Goal: Use online tool/utility: Utilize a website feature to perform a specific function

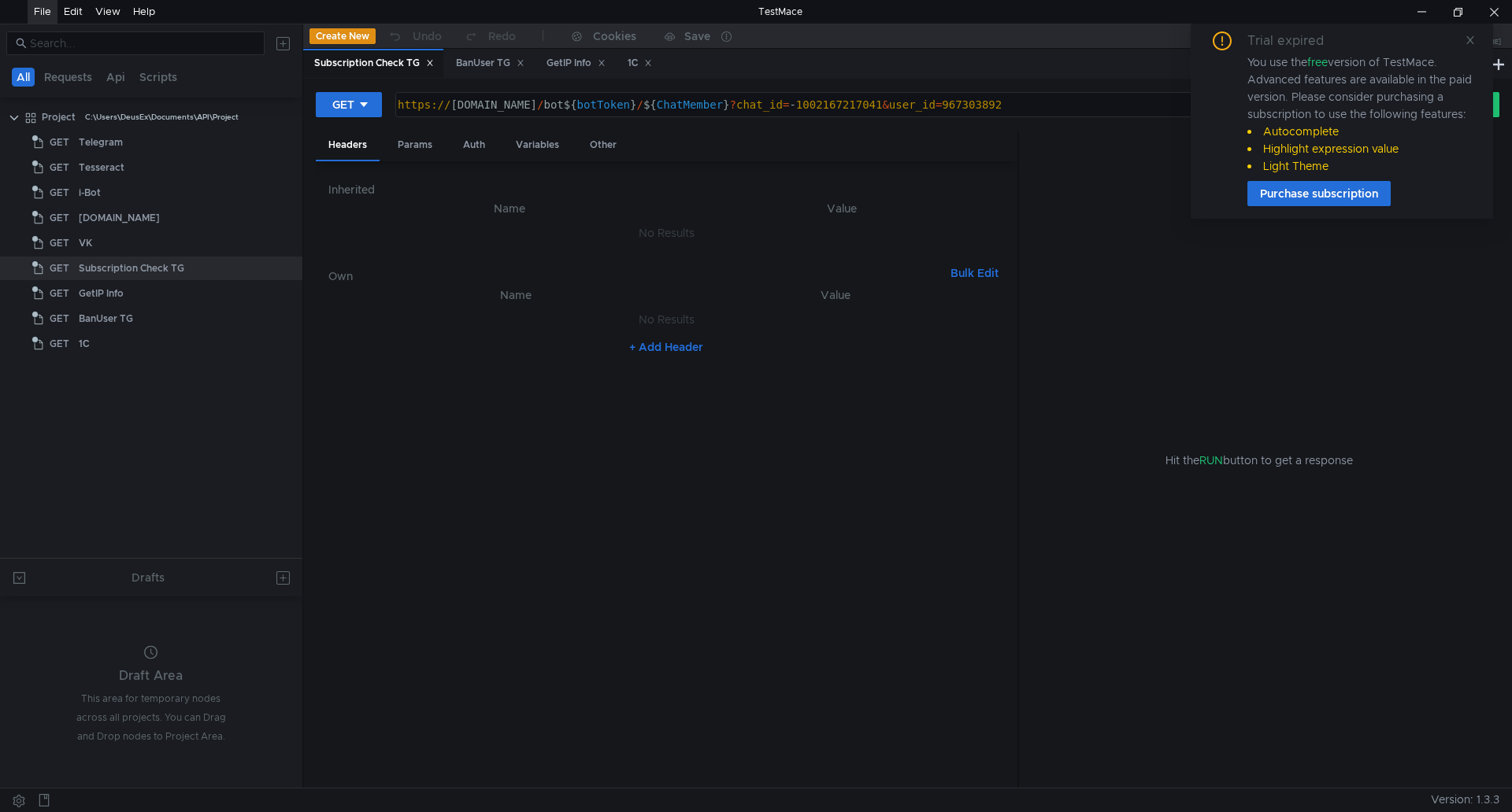
click at [38, 14] on div "File" at bounding box center [43, 12] width 18 height 24
click at [166, 424] on tree-viewport "Project C:\Users\DeusEx\Documents\API\Project GET Telegram GET Tesseract GET i-…" at bounding box center [151, 330] width 303 height 454
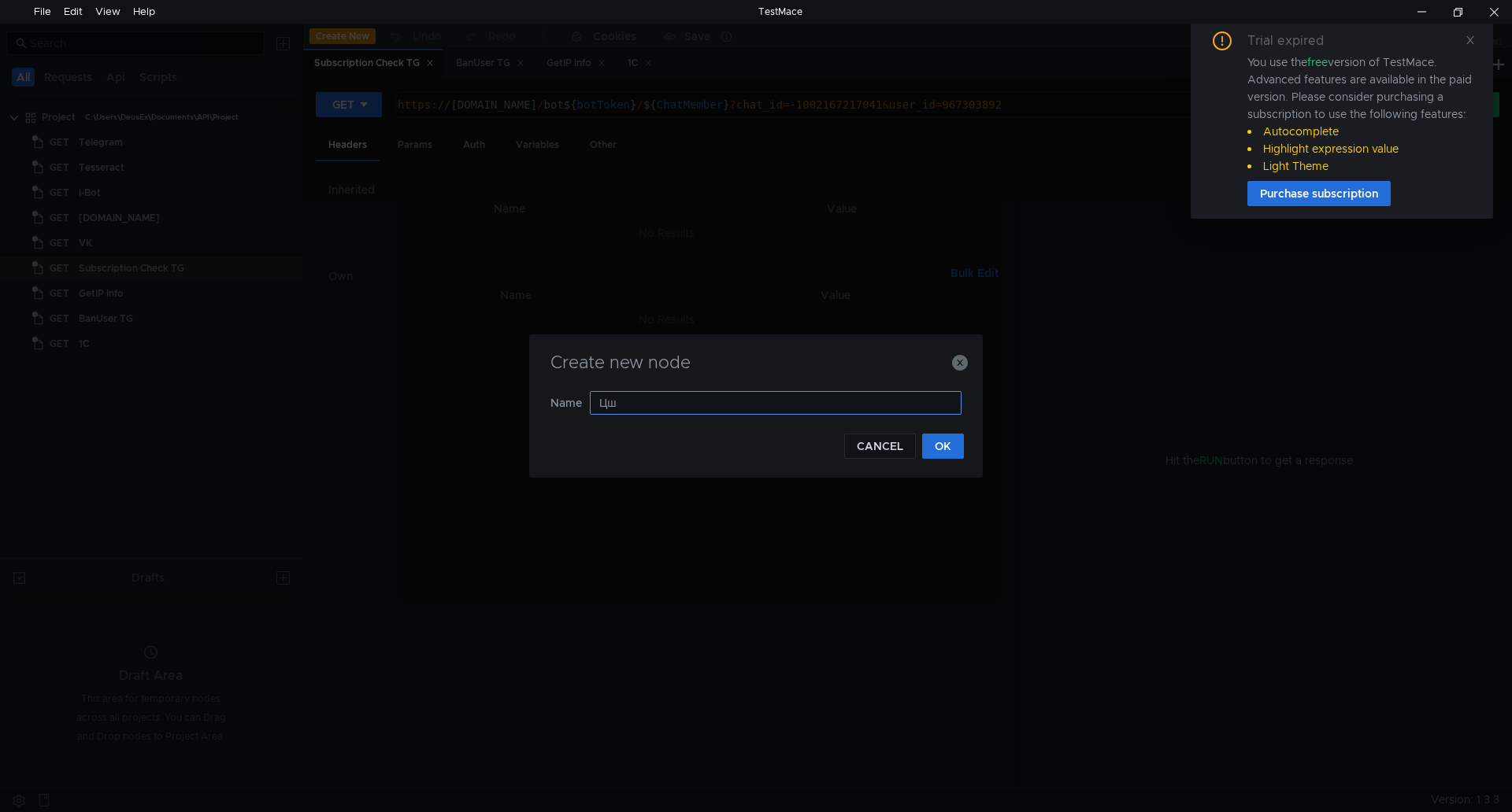
type input "Ц"
type input "Wiki"
click at [960, 450] on button "OK" at bounding box center [943, 446] width 42 height 25
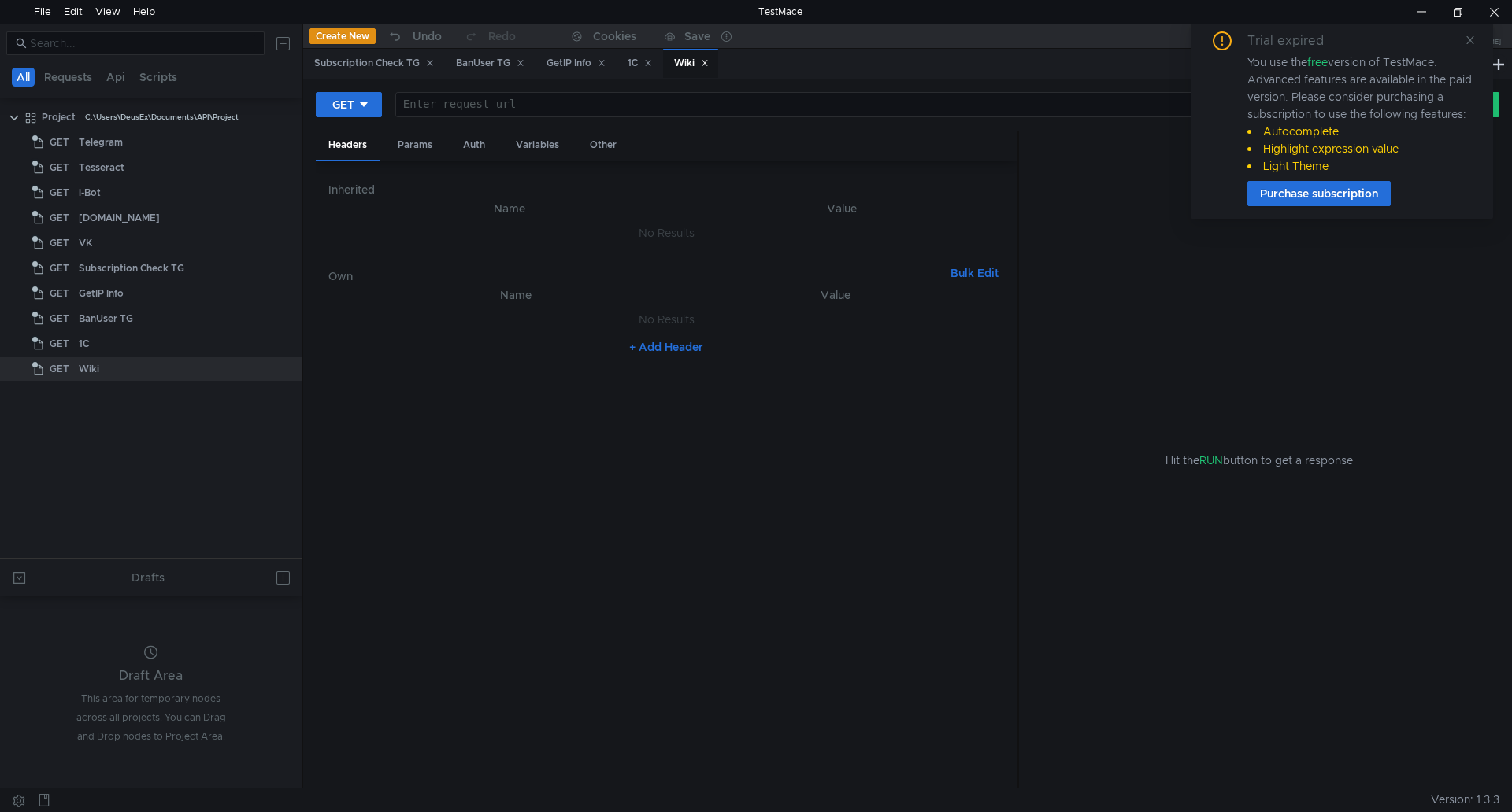
click at [505, 92] on div "Enter request url" at bounding box center [892, 105] width 993 height 24
paste textarea "[URL][DOMAIN_NAME]"
type textarea "[URL][DOMAIN_NAME]"
click at [1476, 36] on div "Trial expired You use the free version of TestMace. Advanced features are avail…" at bounding box center [1342, 118] width 303 height 200
click at [1469, 42] on icon at bounding box center [1470, 40] width 8 height 8
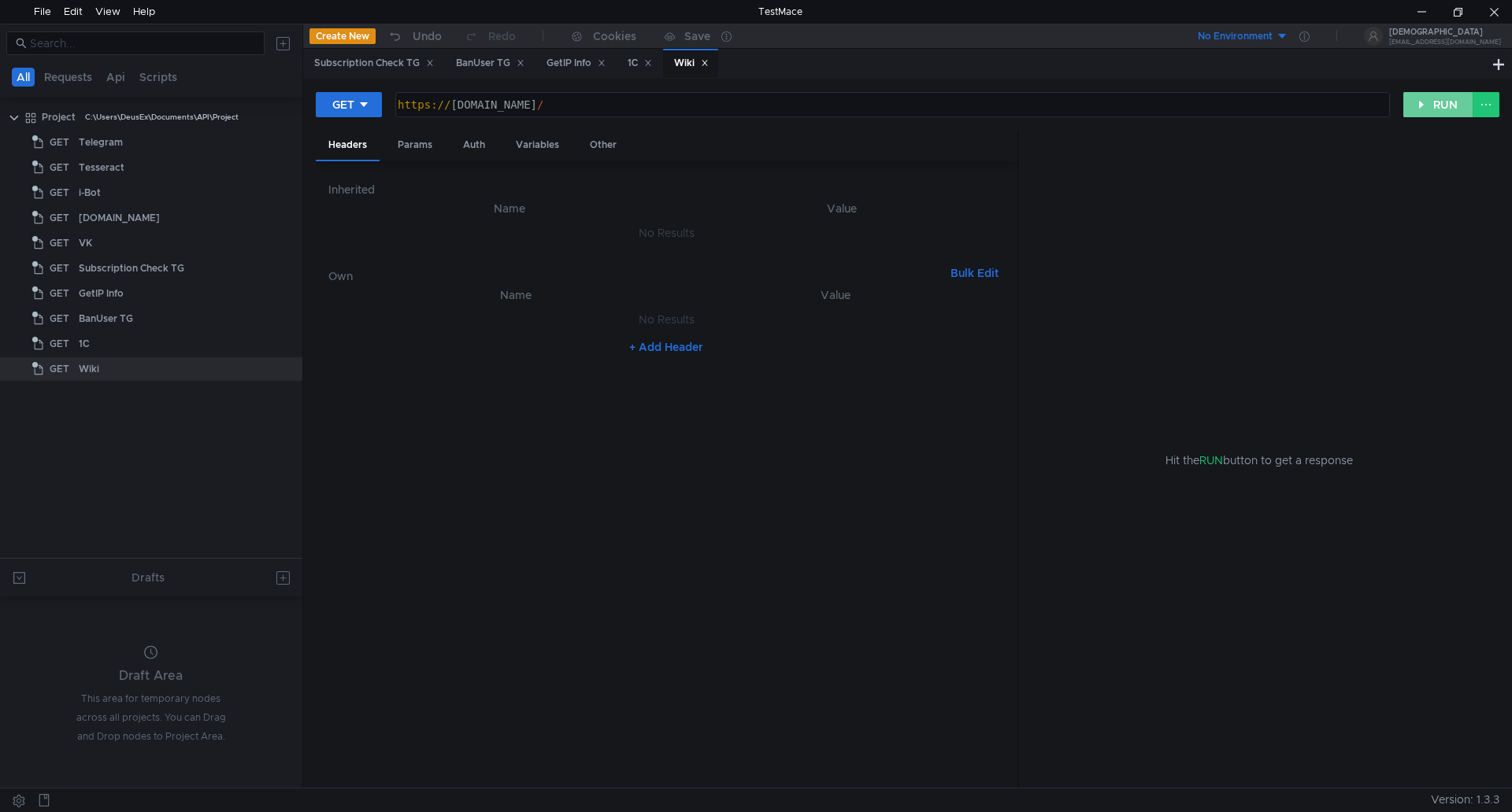
click at [1440, 107] on button "RUN" at bounding box center [1438, 105] width 70 height 25
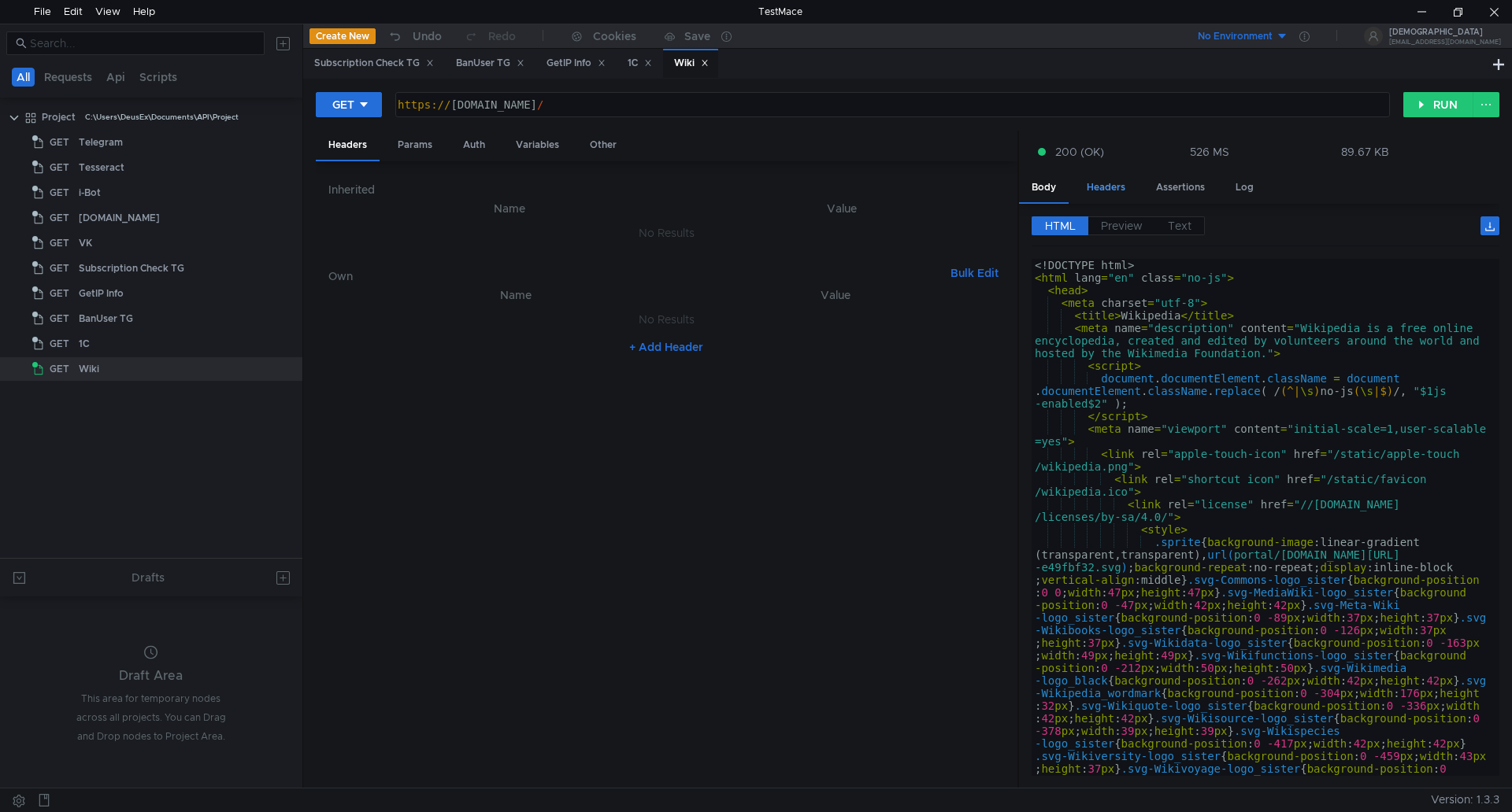
click at [1121, 192] on div "Headers" at bounding box center [1106, 187] width 64 height 29
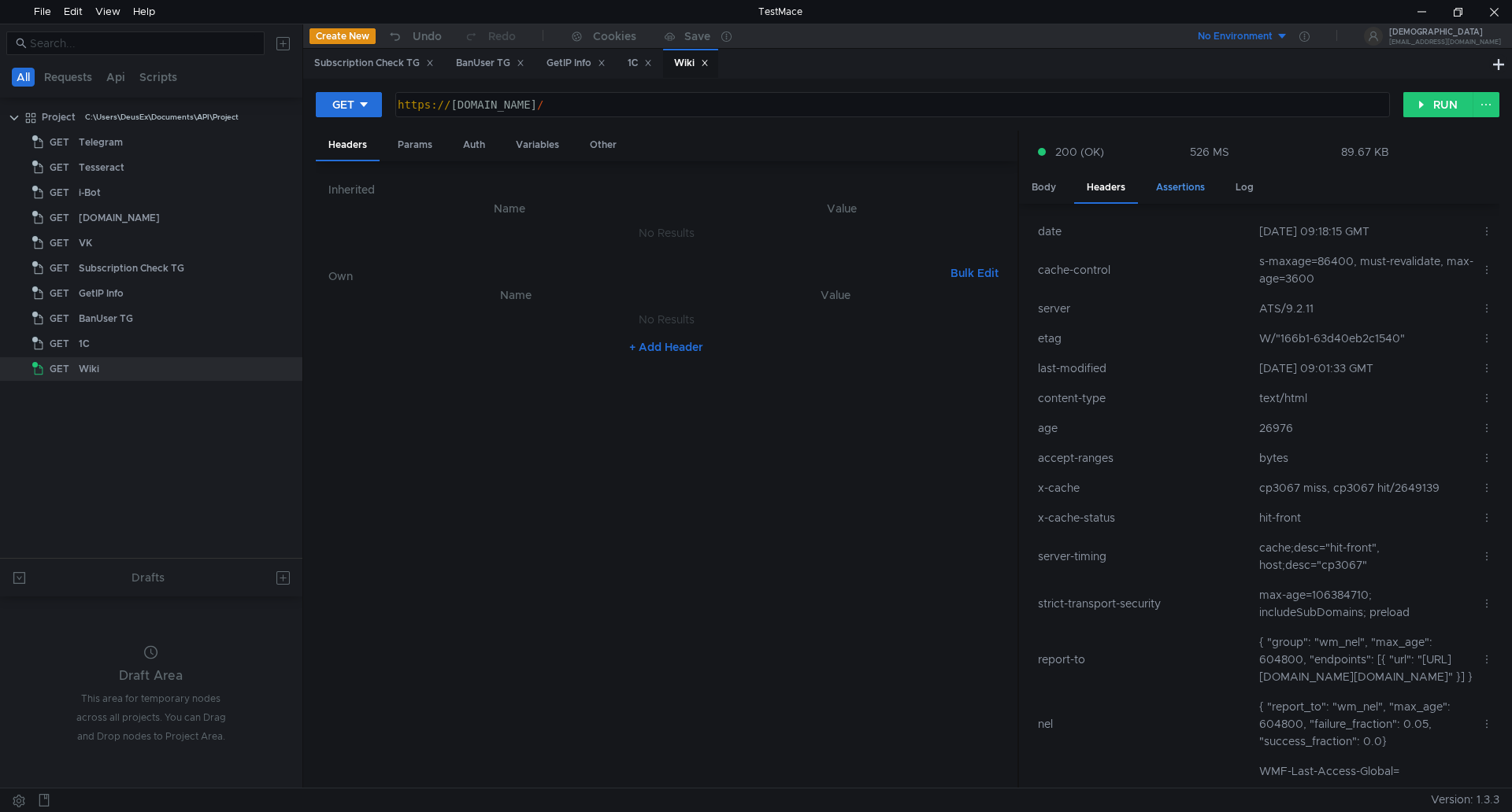
click at [1176, 184] on div "Assertions" at bounding box center [1181, 187] width 74 height 29
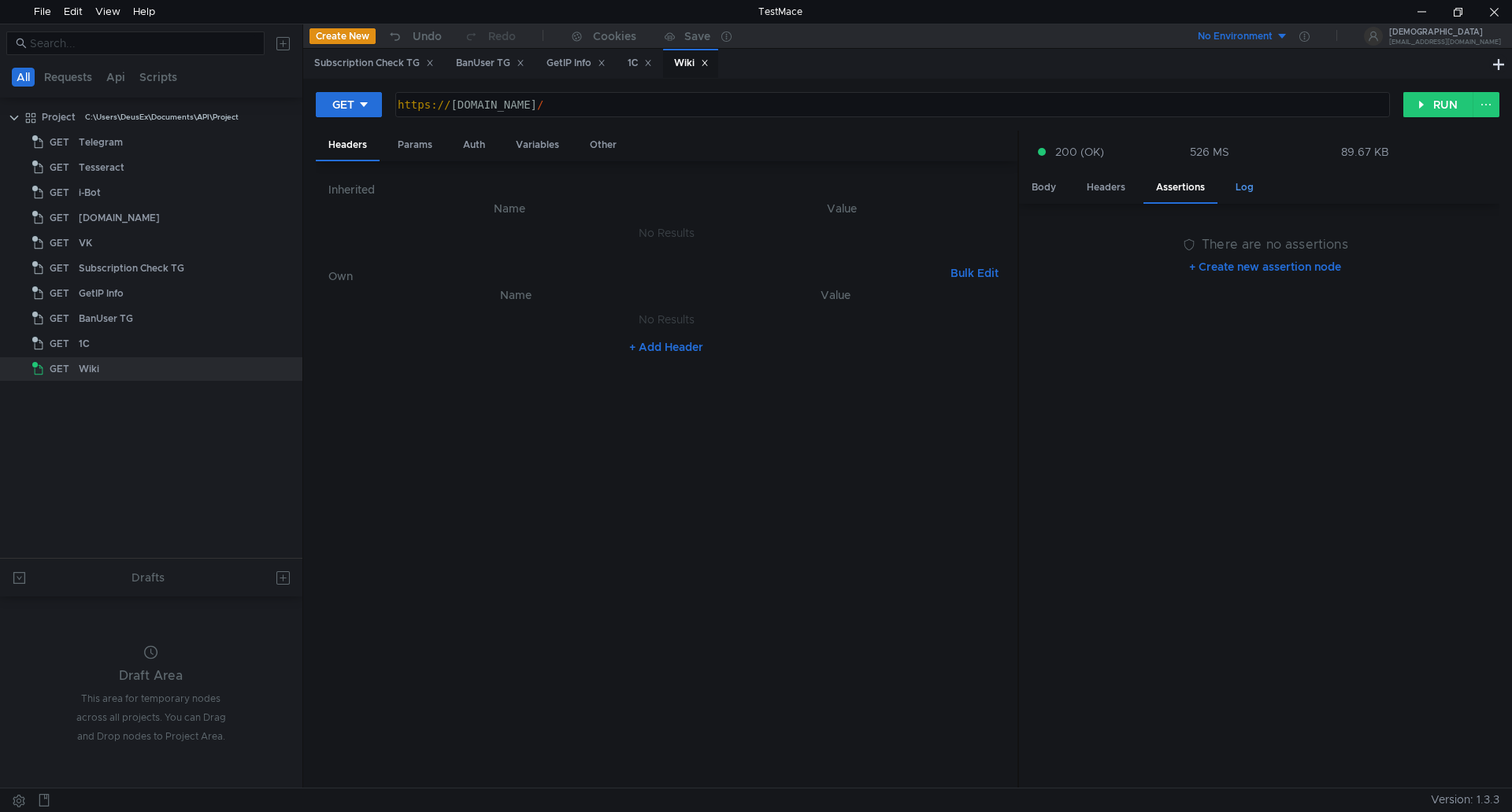
click at [1232, 183] on div "Log" at bounding box center [1245, 187] width 43 height 29
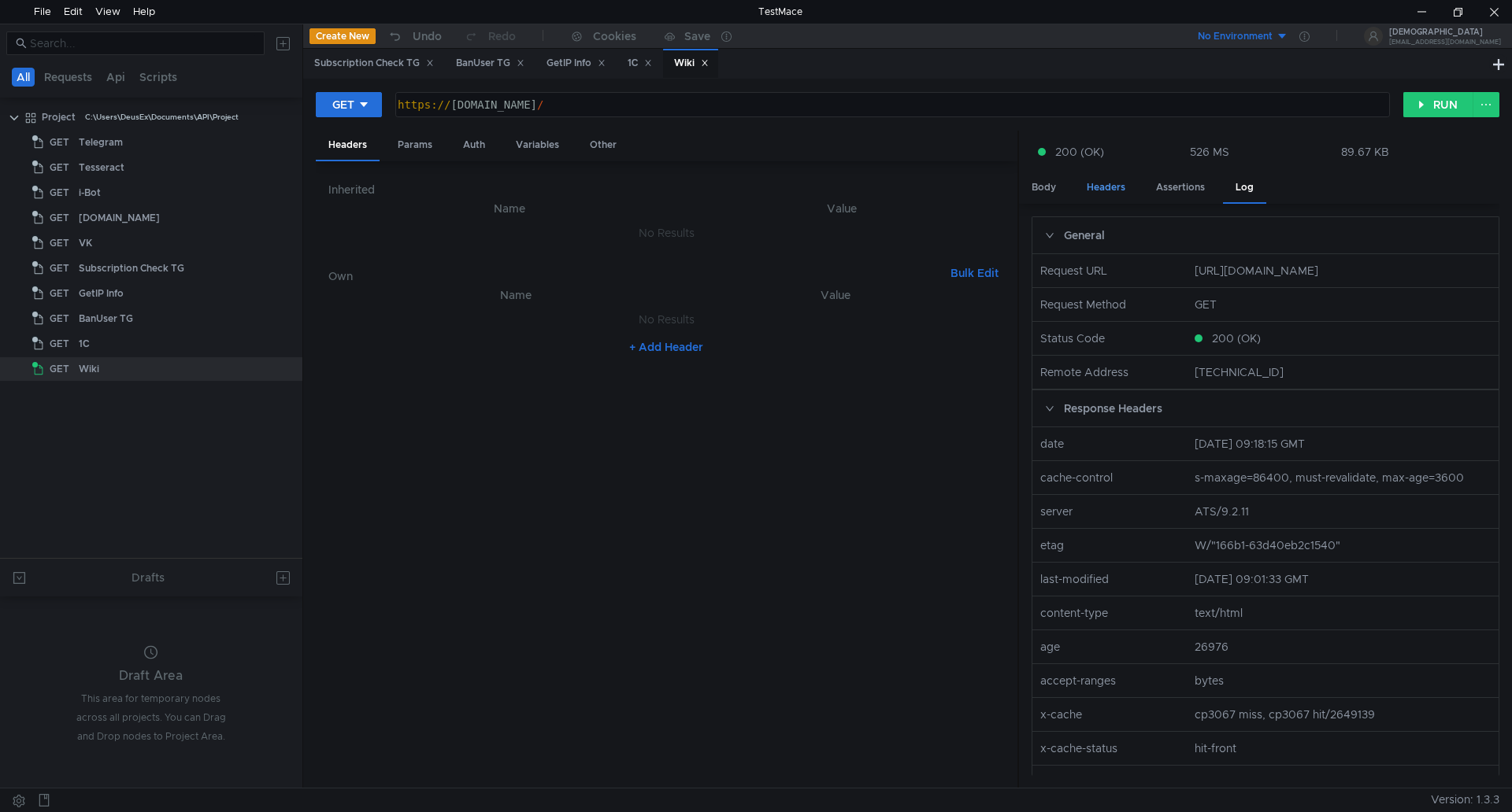
click at [1098, 196] on div "Headers" at bounding box center [1106, 187] width 64 height 29
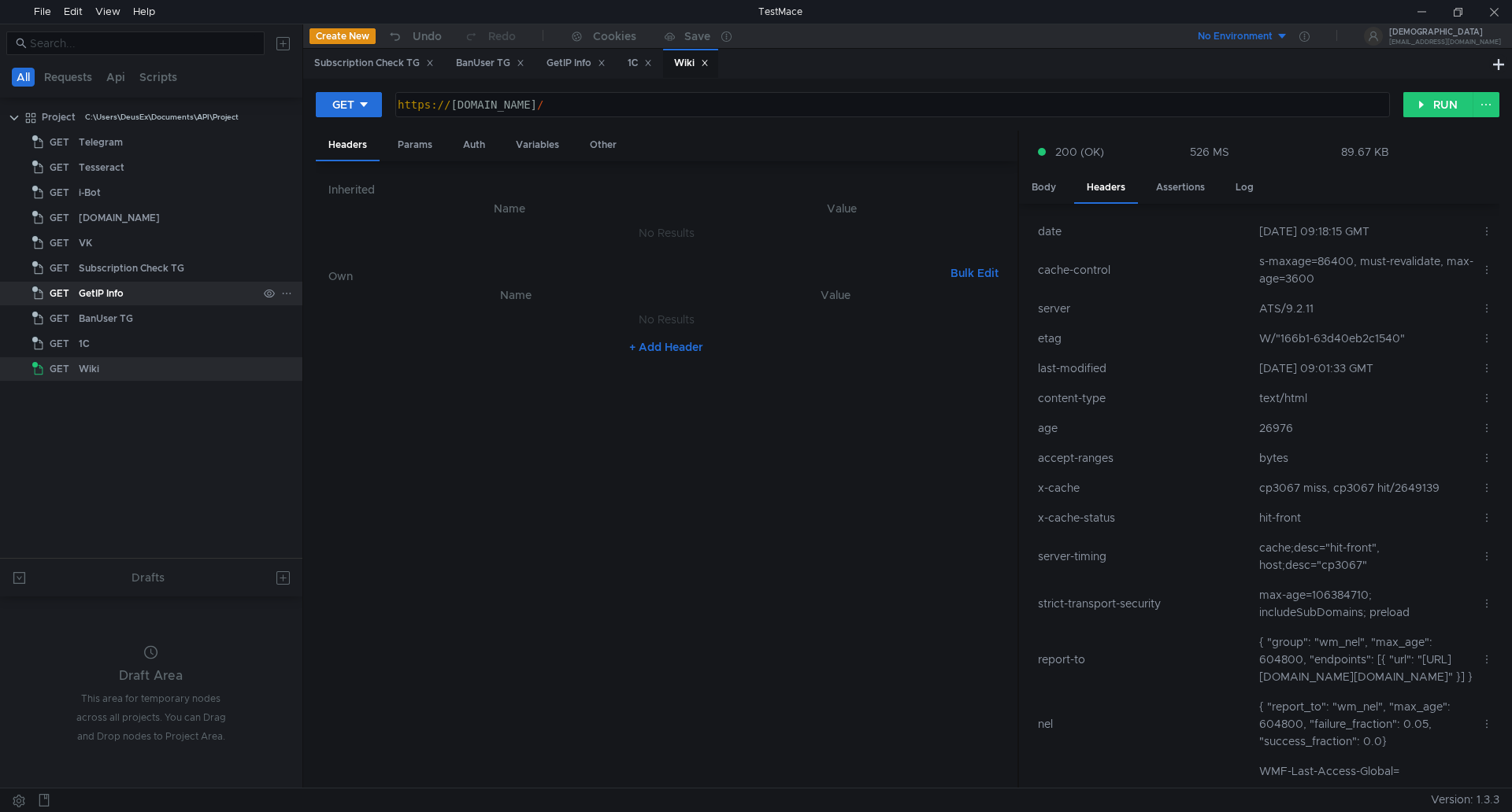
click at [117, 298] on div "GetIP Info" at bounding box center [101, 294] width 45 height 24
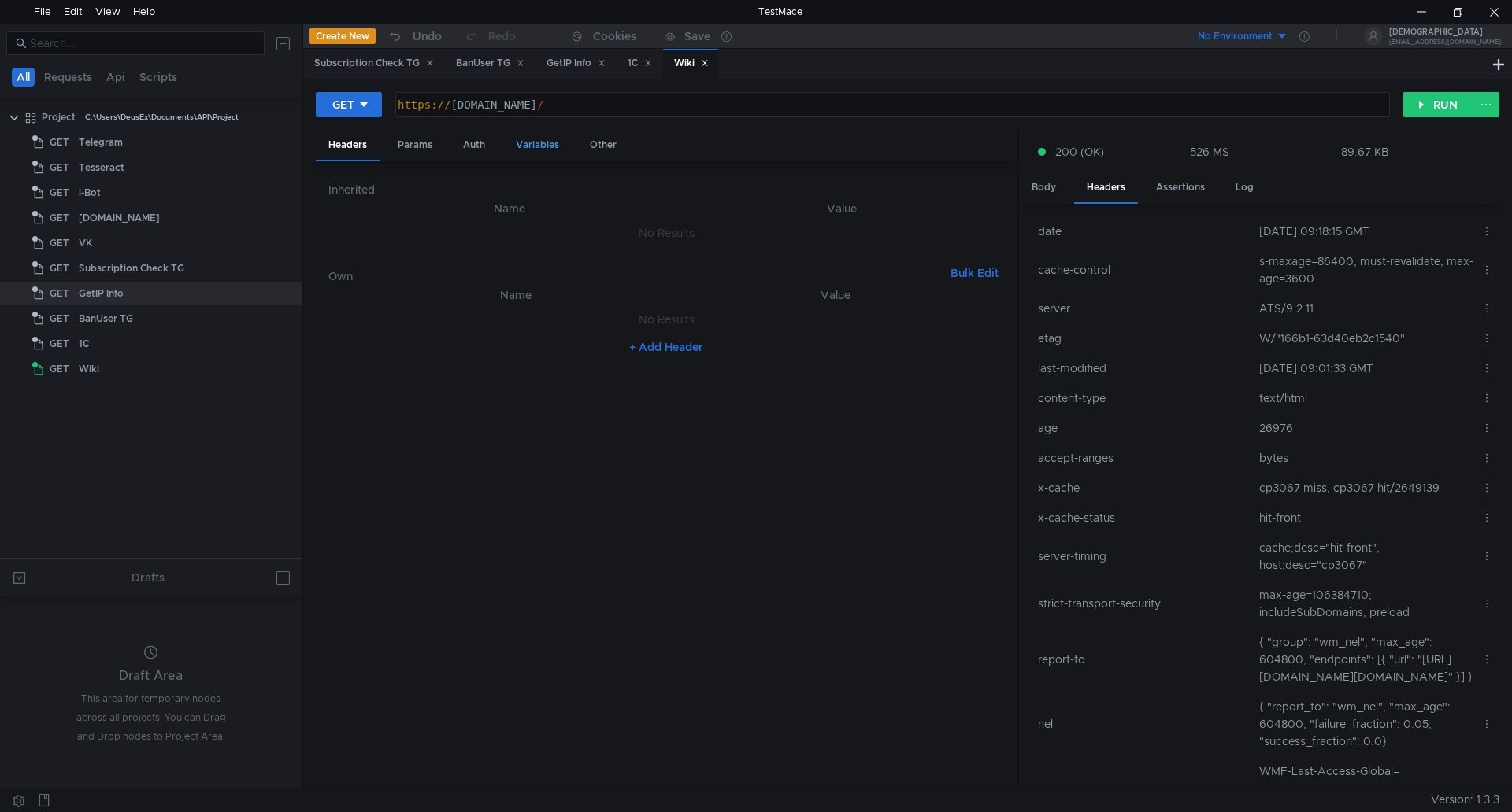
click at [515, 145] on div "Variables" at bounding box center [538, 144] width 68 height 29
click at [451, 140] on div "Auth" at bounding box center [474, 144] width 47 height 29
click at [411, 148] on div "Params" at bounding box center [415, 144] width 60 height 29
click at [355, 141] on div "Headers" at bounding box center [347, 144] width 64 height 29
click at [123, 297] on div "GetIP Info" at bounding box center [101, 294] width 45 height 24
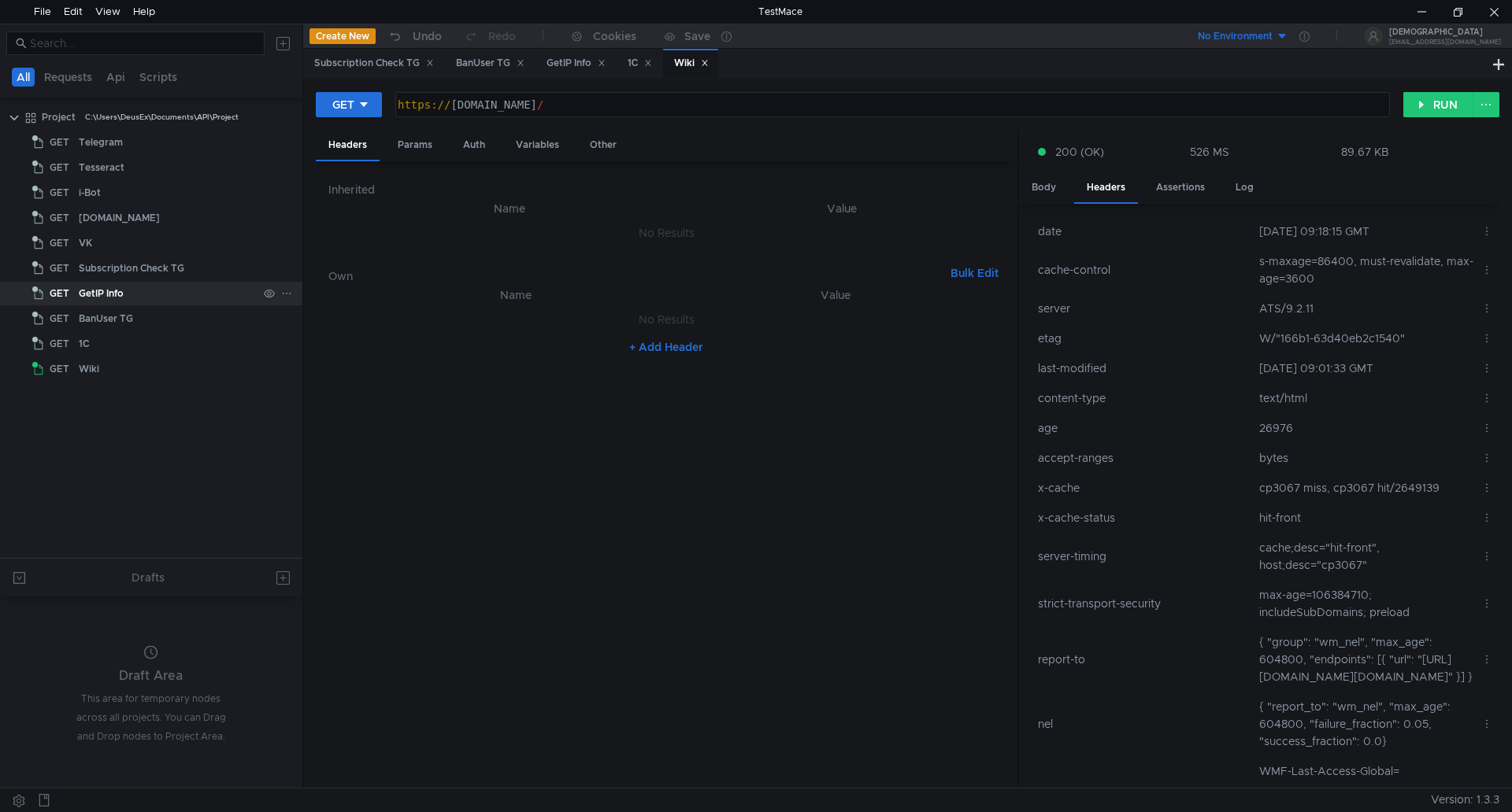
click at [123, 297] on div "GetIP Info" at bounding box center [101, 294] width 45 height 24
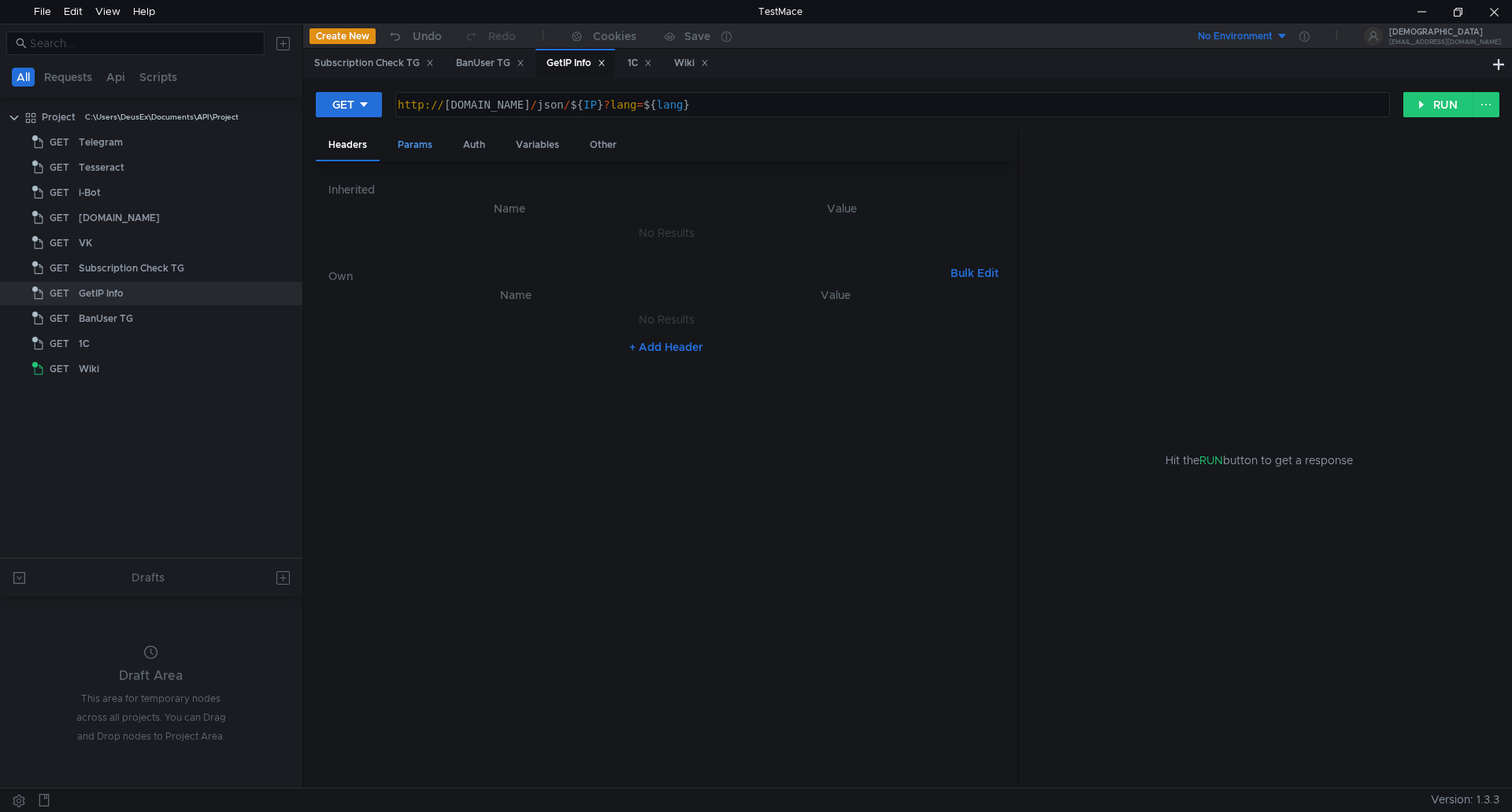
click at [399, 140] on div "Params" at bounding box center [415, 144] width 60 height 29
click at [452, 140] on div "Auth" at bounding box center [474, 144] width 47 height 29
click at [545, 149] on div "Variables" at bounding box center [538, 144] width 68 height 29
drag, startPoint x: 734, startPoint y: 262, endPoint x: 552, endPoint y: 257, distance: 182.1
click at [552, 257] on tr "IP הההההההההההההההההההההההההההההההההההההההההההההההההההההההההההההההההההההההההההה…" at bounding box center [666, 253] width 676 height 38
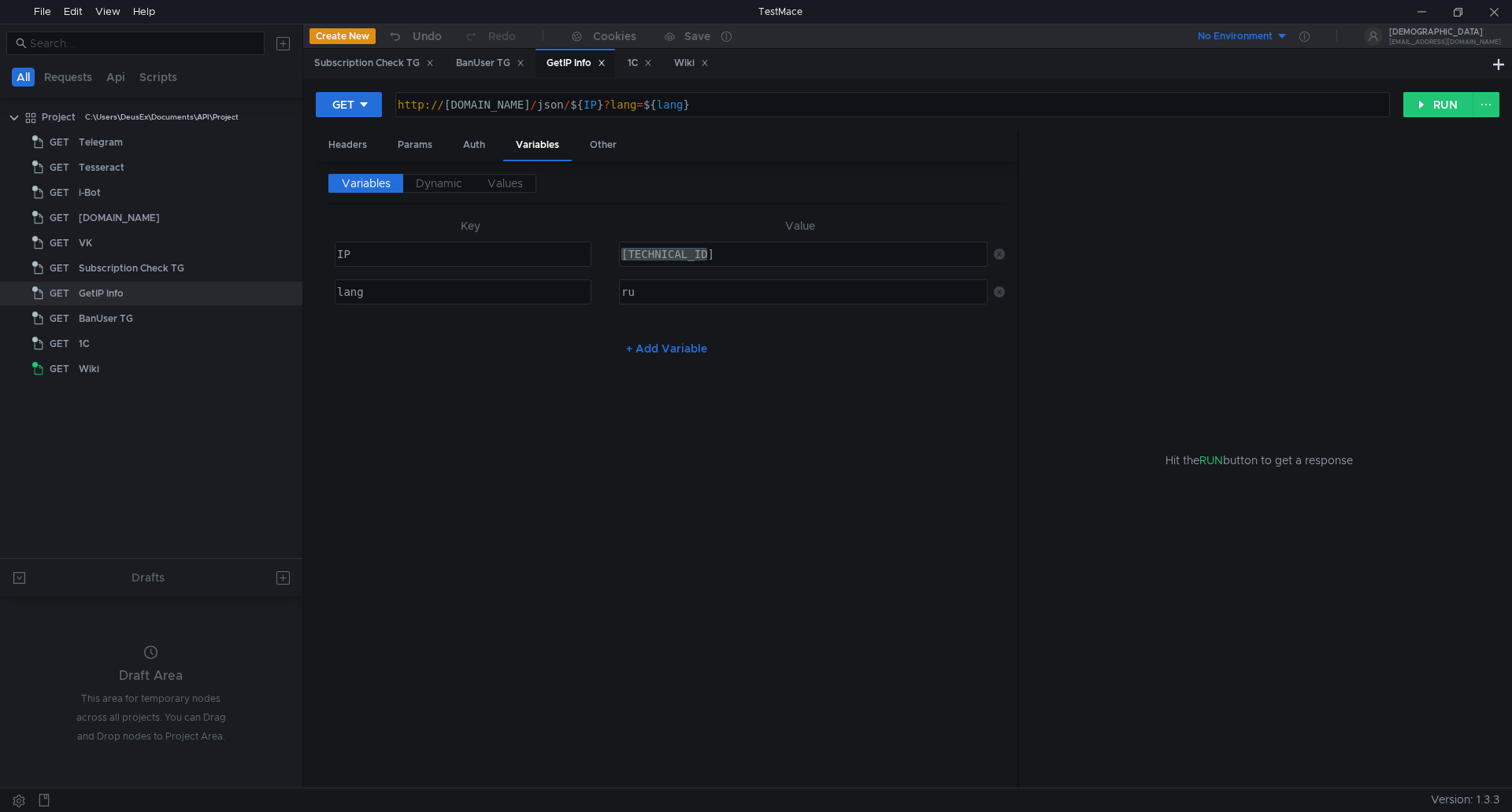
drag, startPoint x: 724, startPoint y: 254, endPoint x: 754, endPoint y: 251, distance: 30.1
click at [724, 254] on div "[TECHNICAL_ID]" at bounding box center [803, 254] width 367 height 24
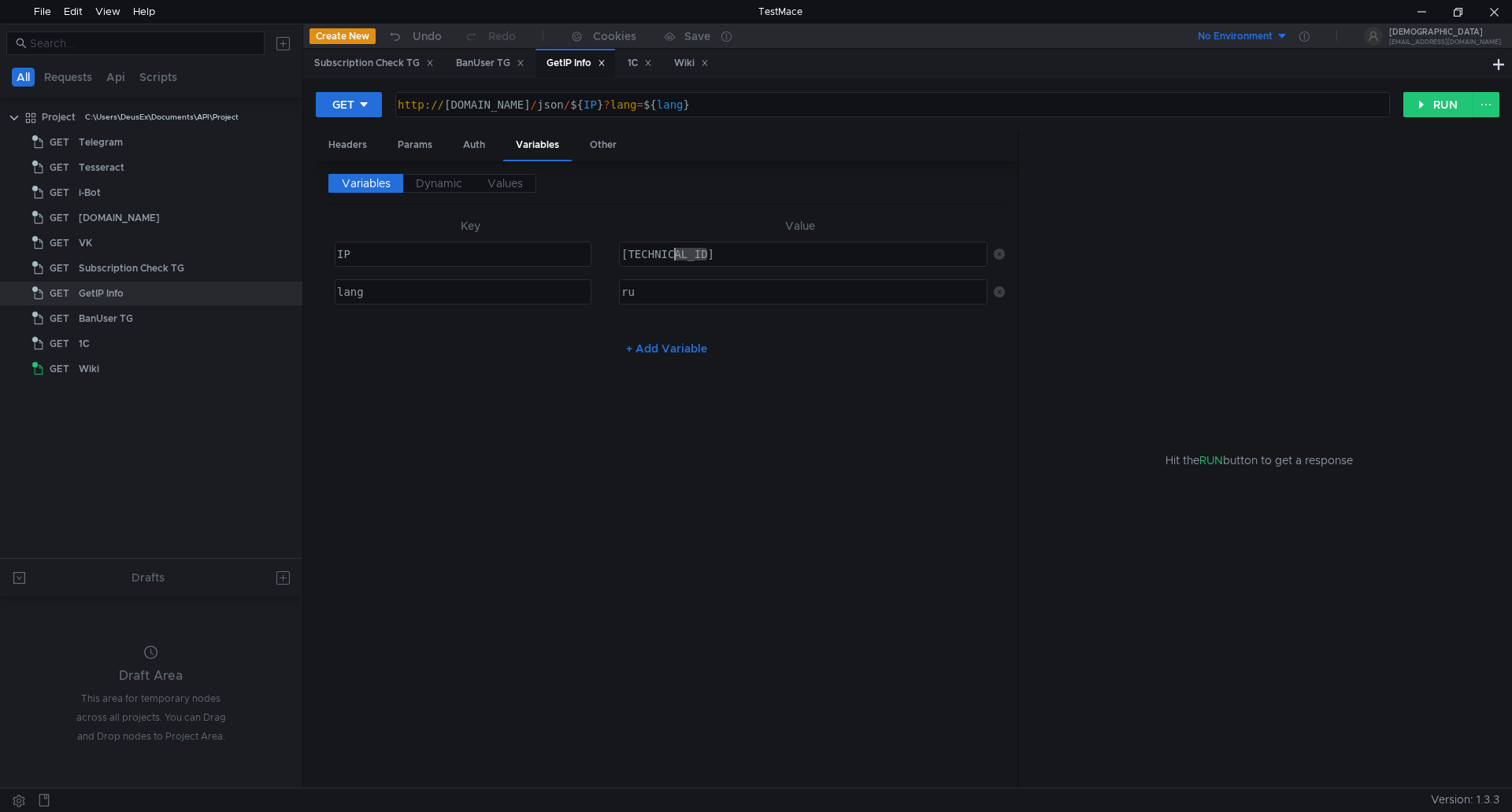
drag, startPoint x: 755, startPoint y: 251, endPoint x: 580, endPoint y: 262, distance: 175.3
click at [580, 262] on tr "IP הההההההההההההההההההההההההההההההההההההההההההההההההההההההההההההההההההההההההההה…" at bounding box center [666, 253] width 676 height 38
click at [700, 252] on div "46.36." at bounding box center [801, 266] width 367 height 38
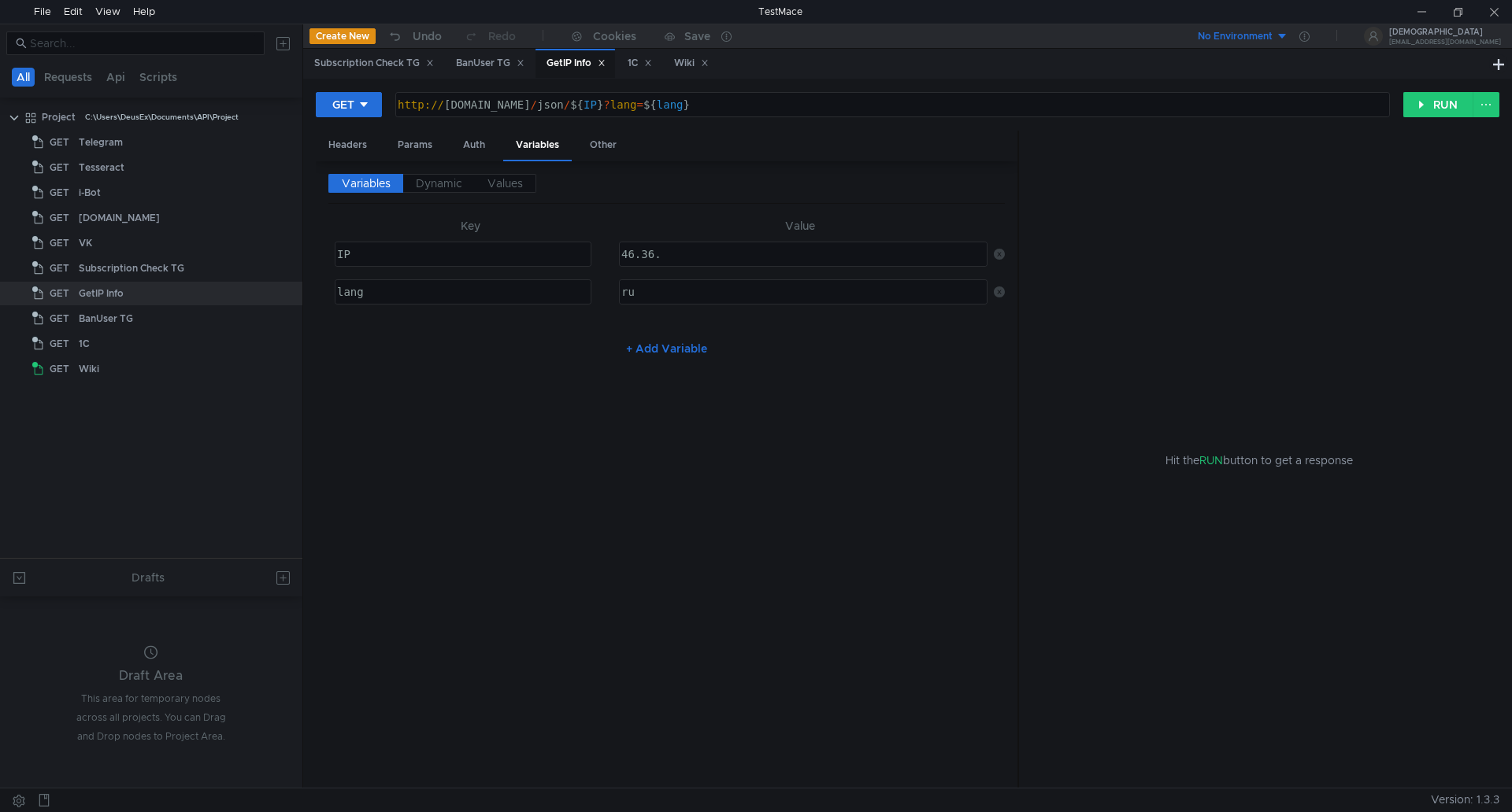
drag, startPoint x: 600, startPoint y: 383, endPoint x: 608, endPoint y: 372, distance: 13.6
click at [600, 382] on div "Variables Dynamic Values Key Value IP ההההההההההההההההההההההההההההההההההההההההה…" at bounding box center [666, 474] width 676 height 602
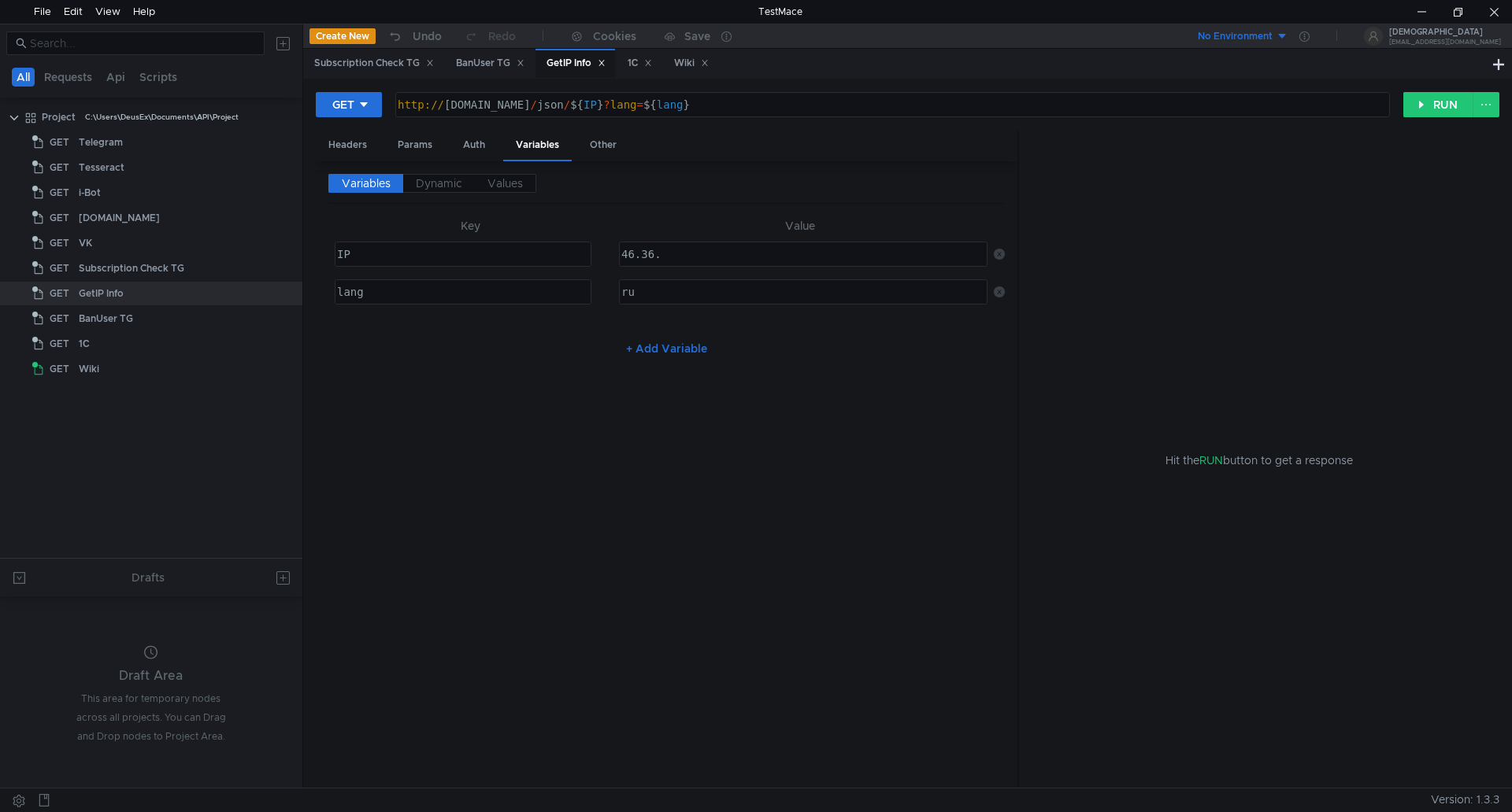
click at [699, 240] on td "46.36. 46.36. ההההההההההההההההההההההההההההההההההההההההההההההההההההההההההההההההה…" at bounding box center [799, 253] width 375 height 38
click at [691, 257] on div "46.36." at bounding box center [801, 266] width 367 height 38
type textarea "[TECHNICAL_ID]"
click at [1430, 108] on button "RUN" at bounding box center [1438, 105] width 70 height 25
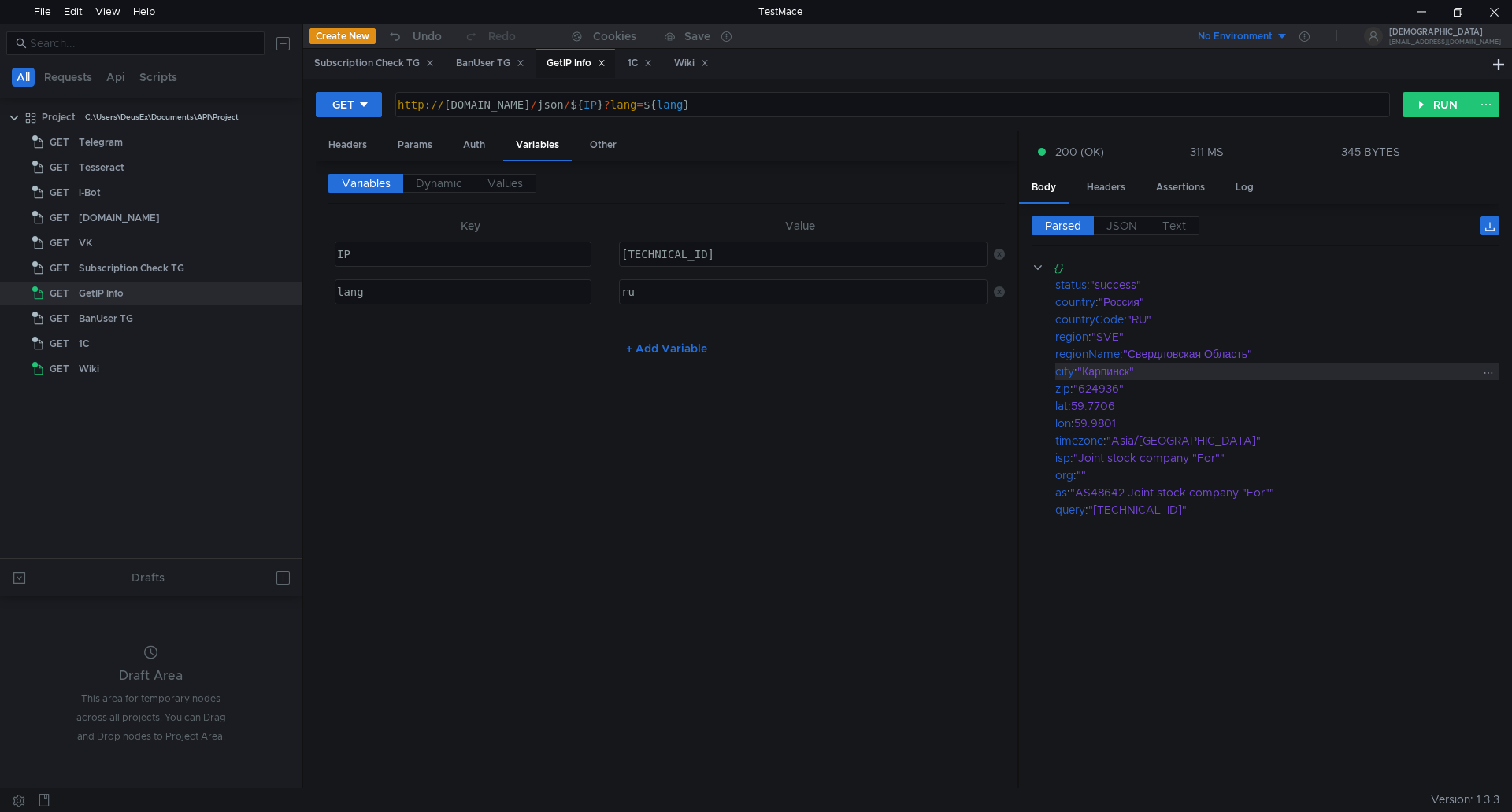
click at [1106, 375] on div ""Карпинск"" at bounding box center [1277, 371] width 401 height 18
copy div "[GEOGRAPHIC_DATA]"
drag, startPoint x: 748, startPoint y: 255, endPoint x: 520, endPoint y: 256, distance: 228.0
click at [520, 256] on tr "IP הההההההההההההההההההההההההההההההההההההההההההההההההההההההההההההההההההההההההההה…" at bounding box center [666, 253] width 676 height 38
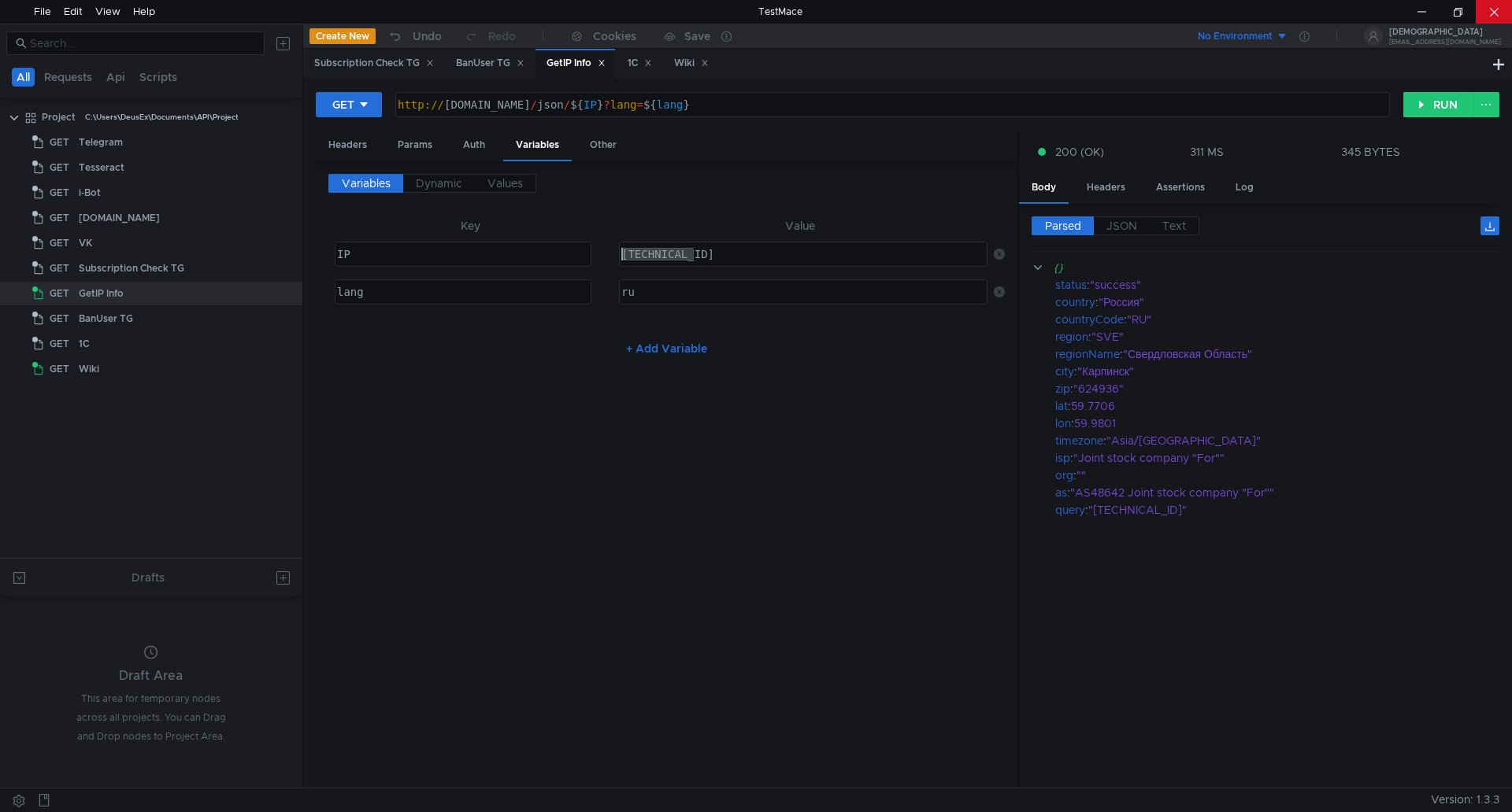
click at [1491, 17] on div at bounding box center [1493, 12] width 36 height 24
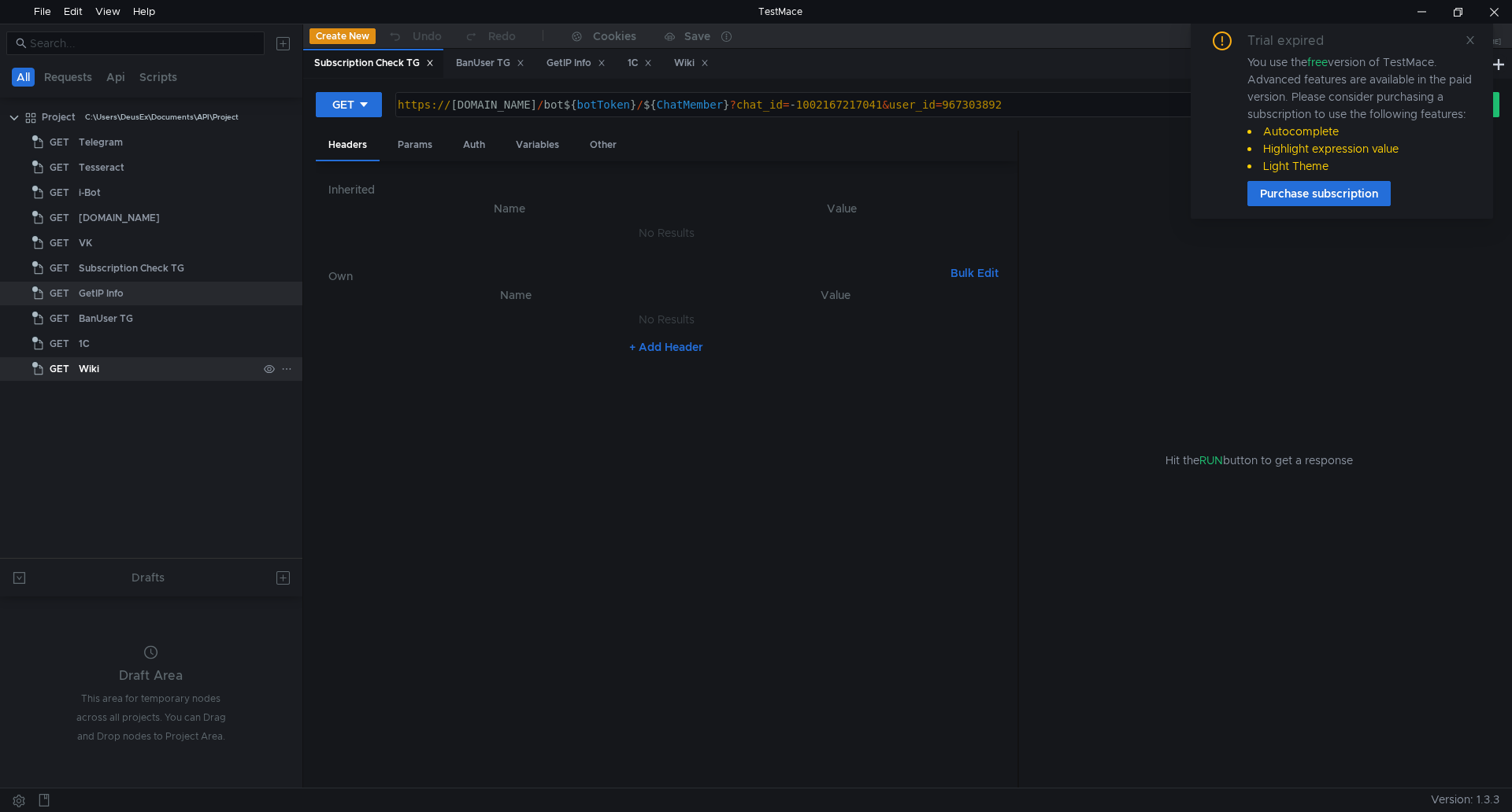
click at [111, 369] on div "Wiki" at bounding box center [167, 369] width 179 height 24
click at [1470, 41] on icon at bounding box center [1470, 40] width 11 height 11
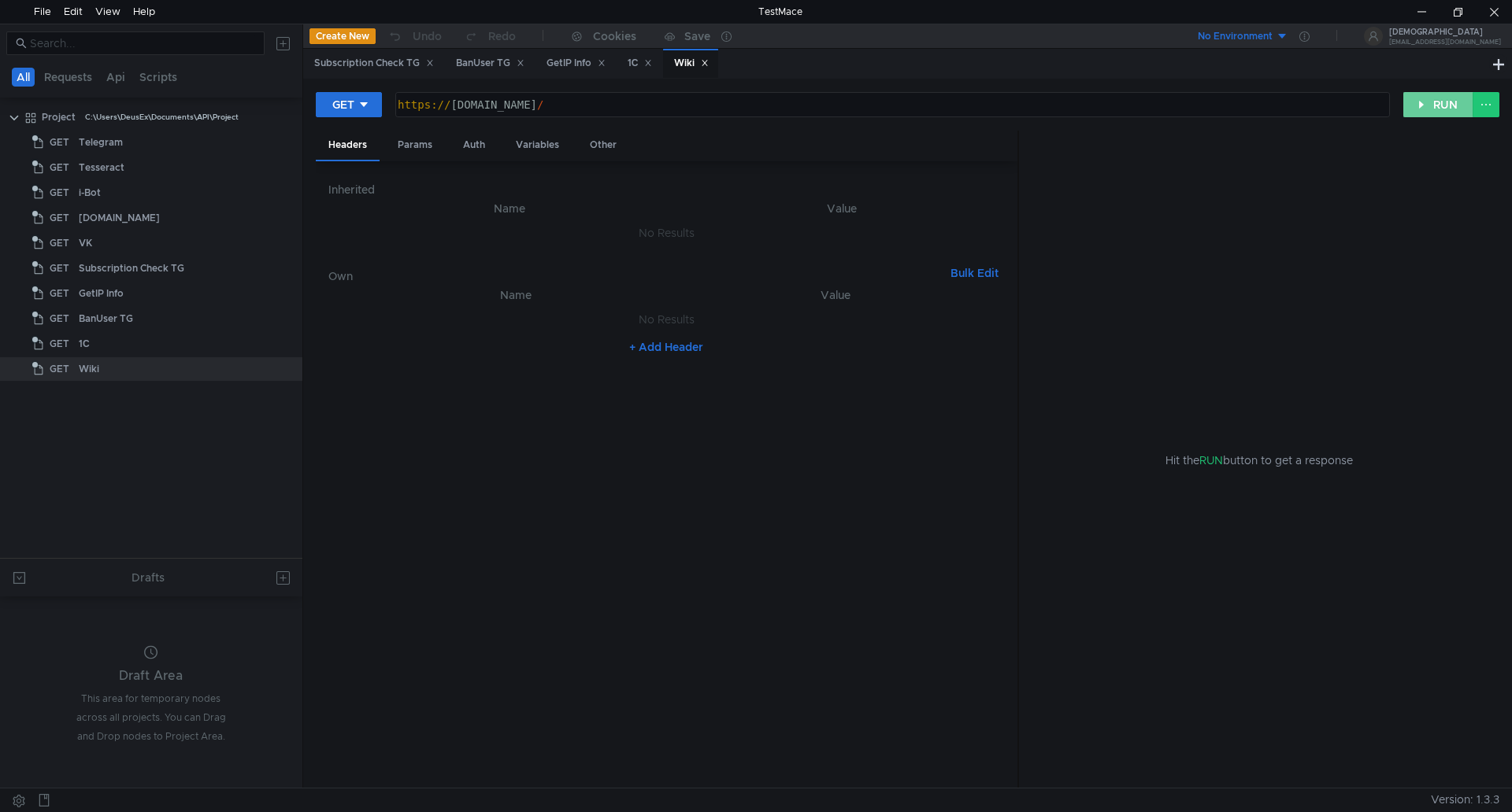
click at [1446, 105] on button "RUN" at bounding box center [1438, 105] width 70 height 25
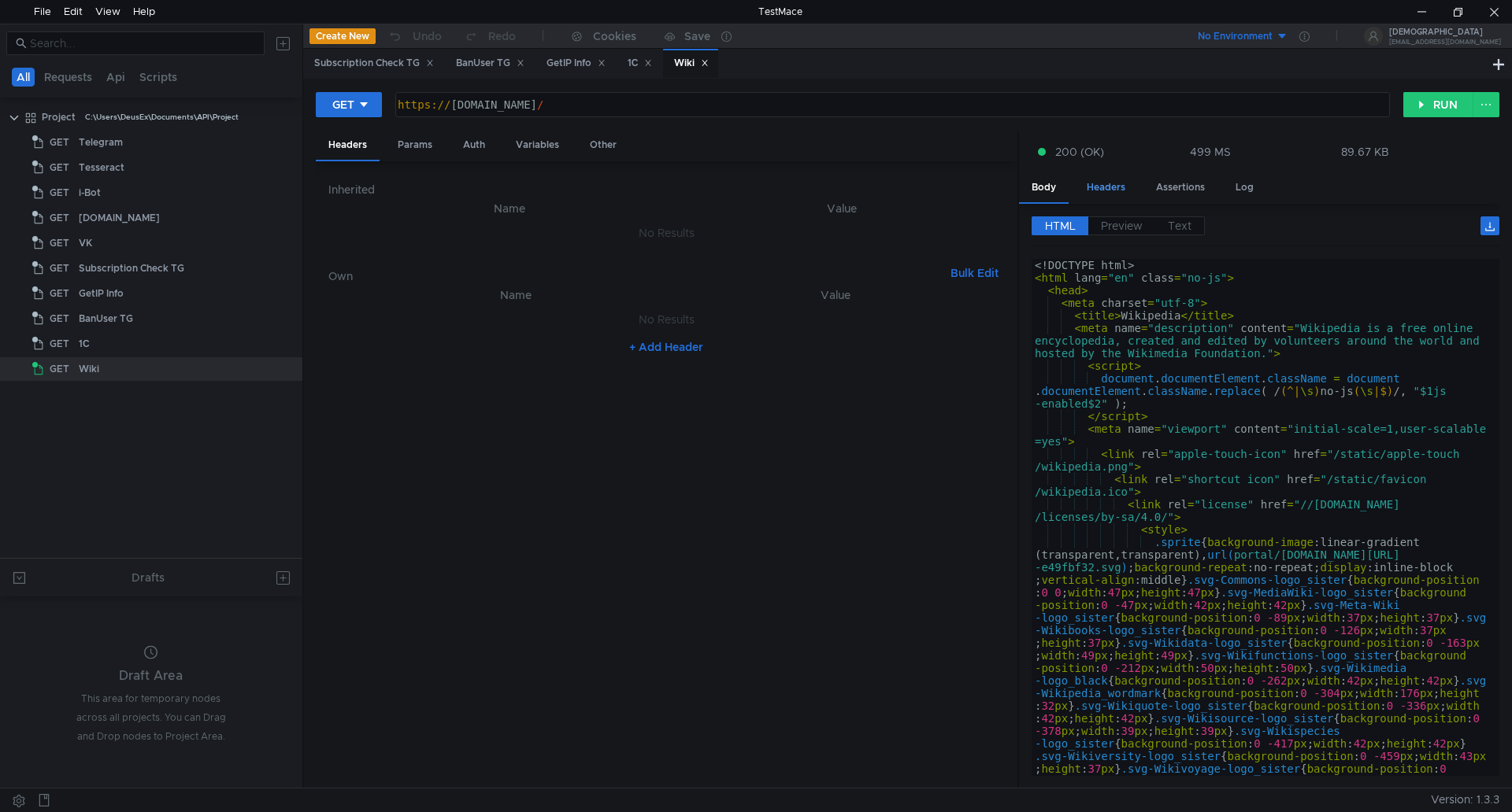
click at [1097, 189] on div "Headers" at bounding box center [1106, 187] width 64 height 29
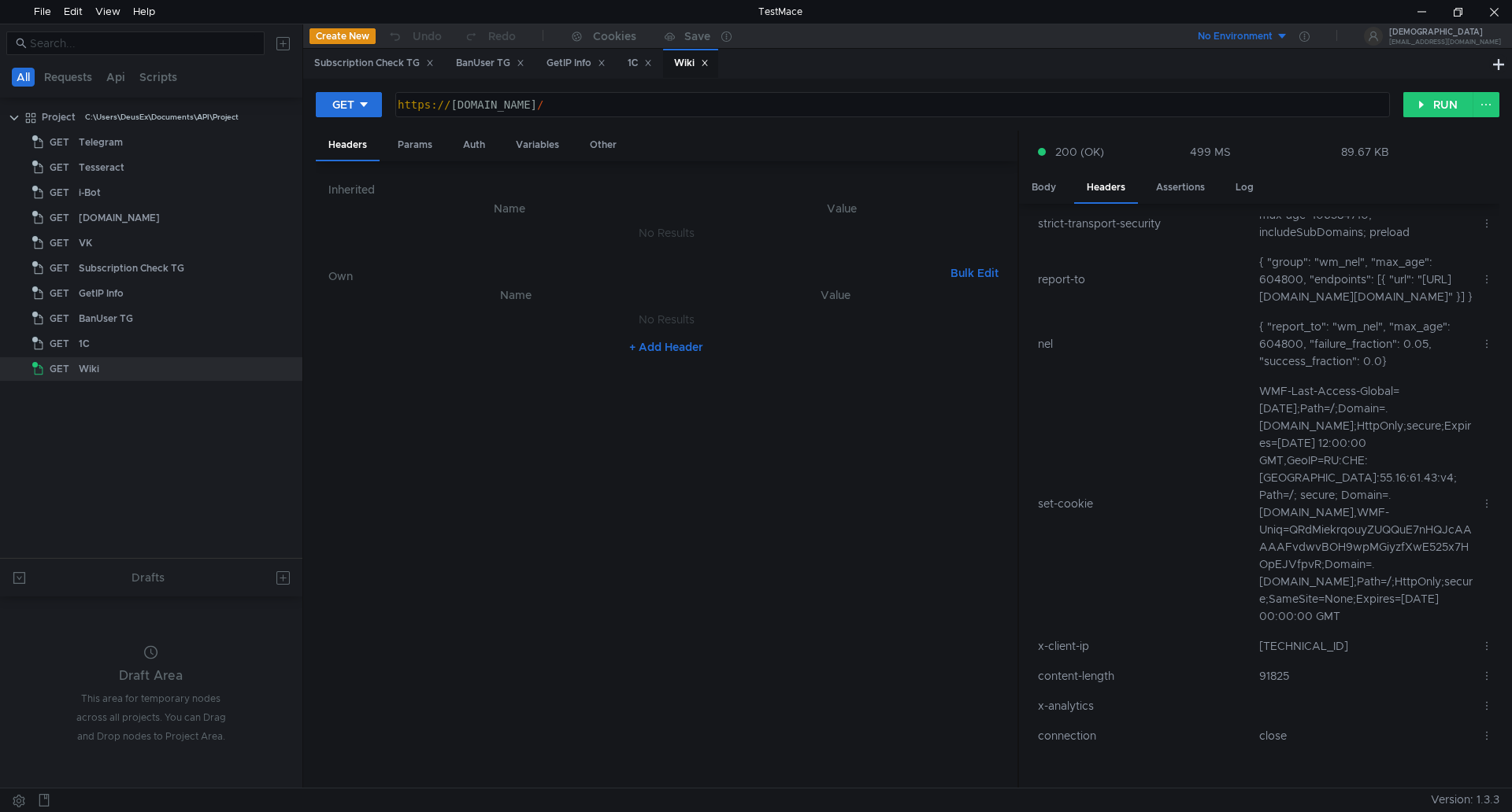
scroll to position [432, 0]
drag, startPoint x: 1264, startPoint y: 648, endPoint x: 1184, endPoint y: 646, distance: 80.0
click at [1190, 646] on td "x-client-ip" at bounding box center [1143, 646] width 222 height 30
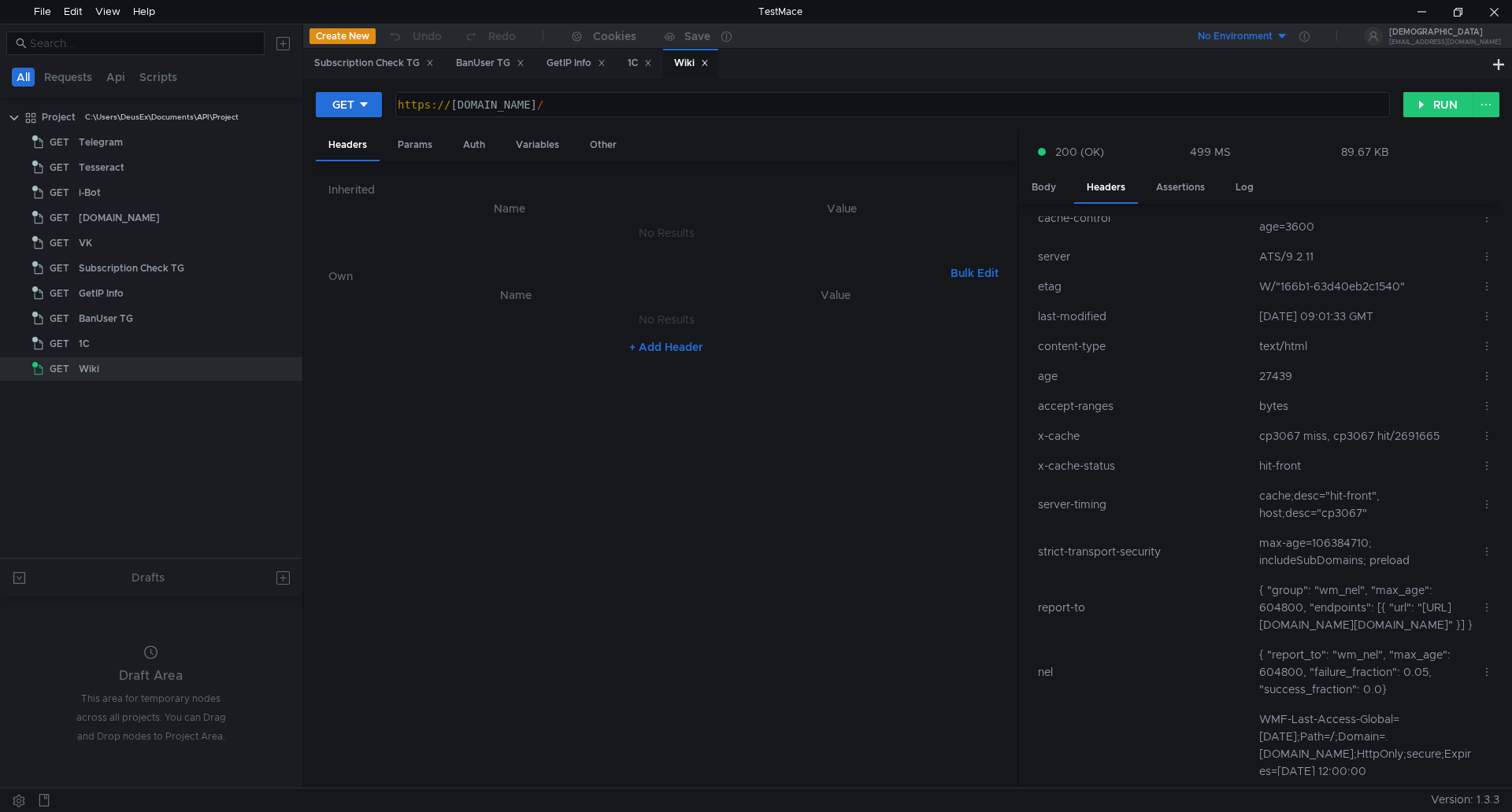
scroll to position [0, 0]
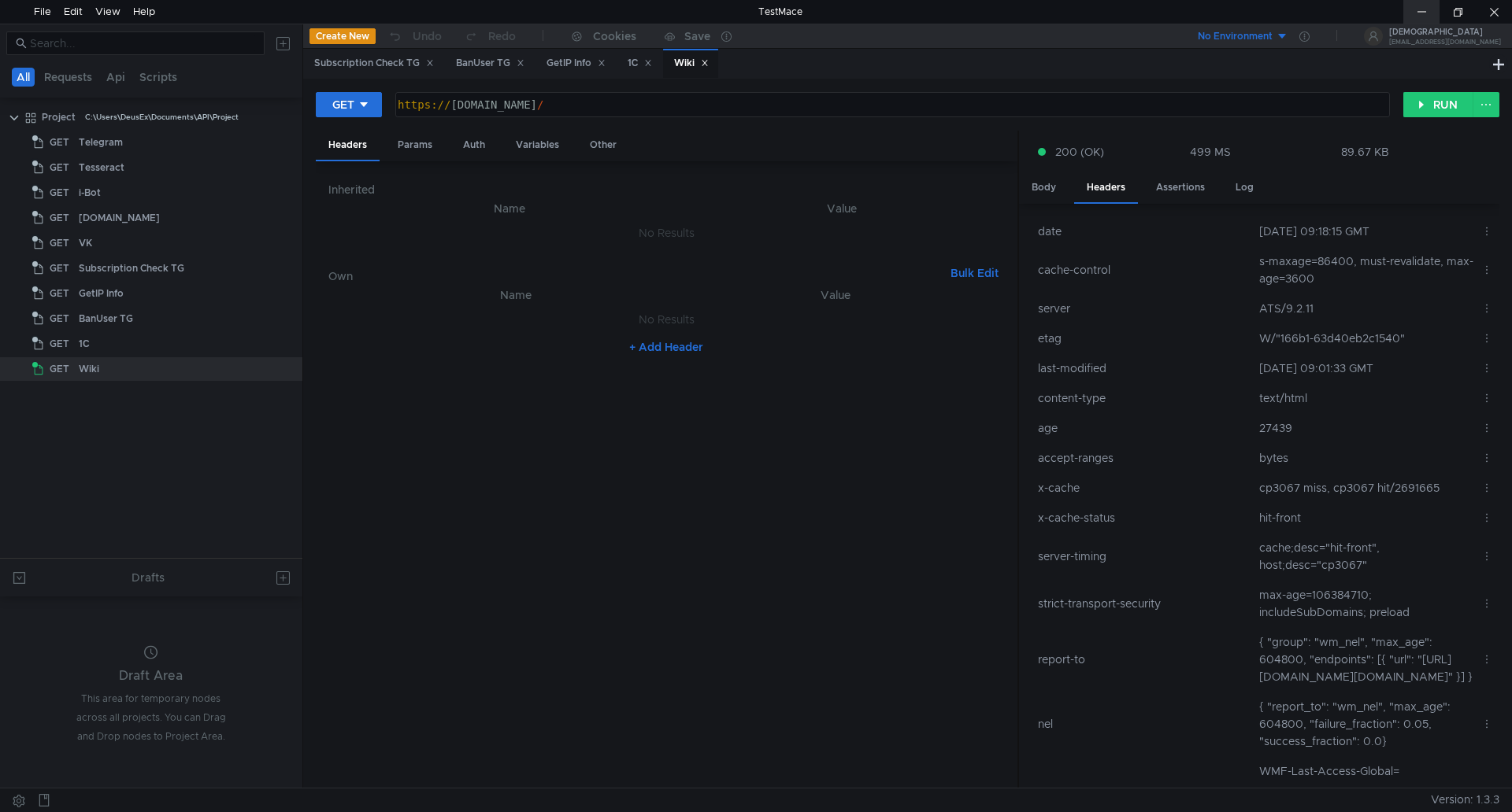
click at [1430, 18] on div at bounding box center [1420, 12] width 36 height 24
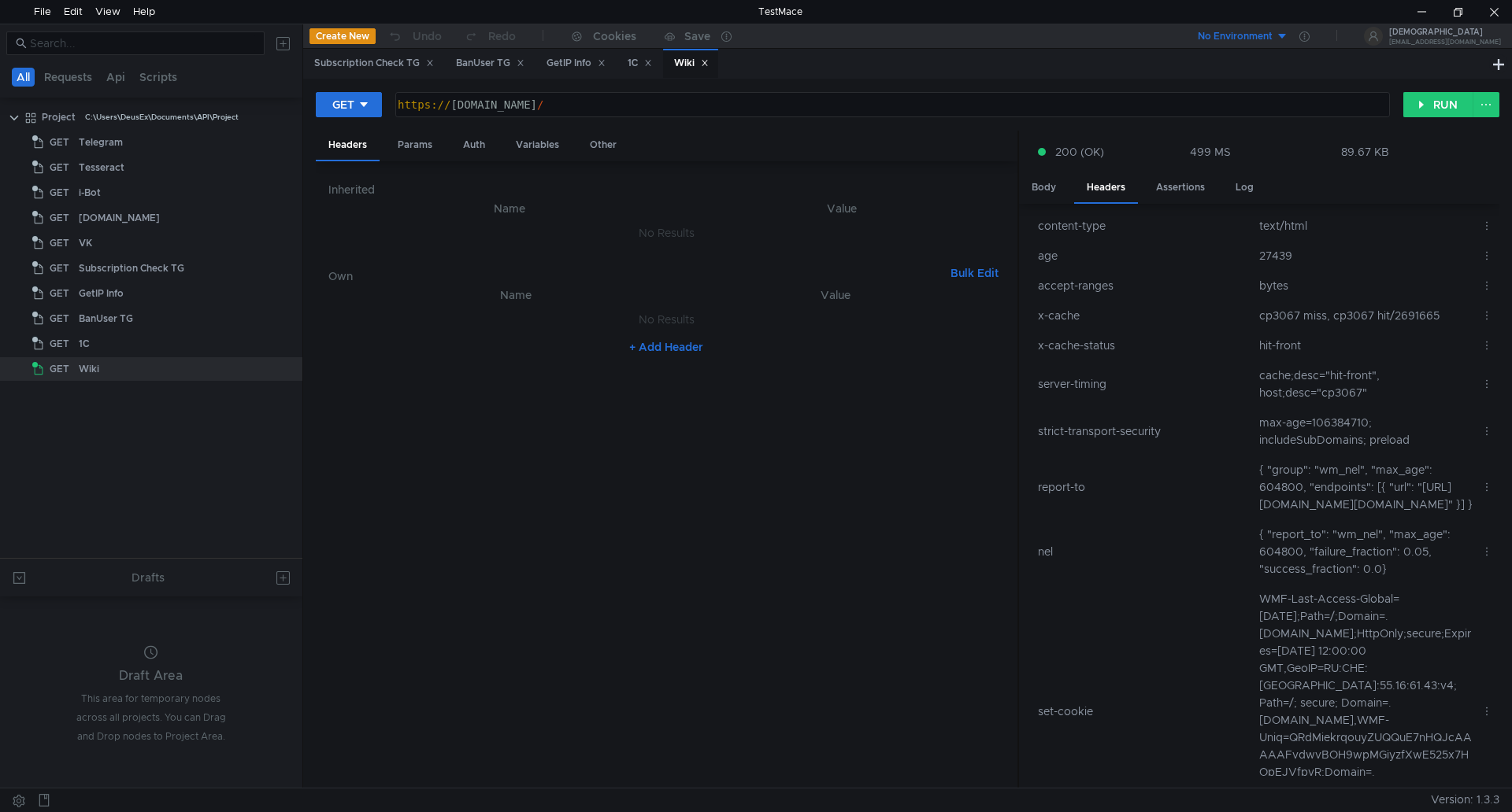
scroll to position [432, 0]
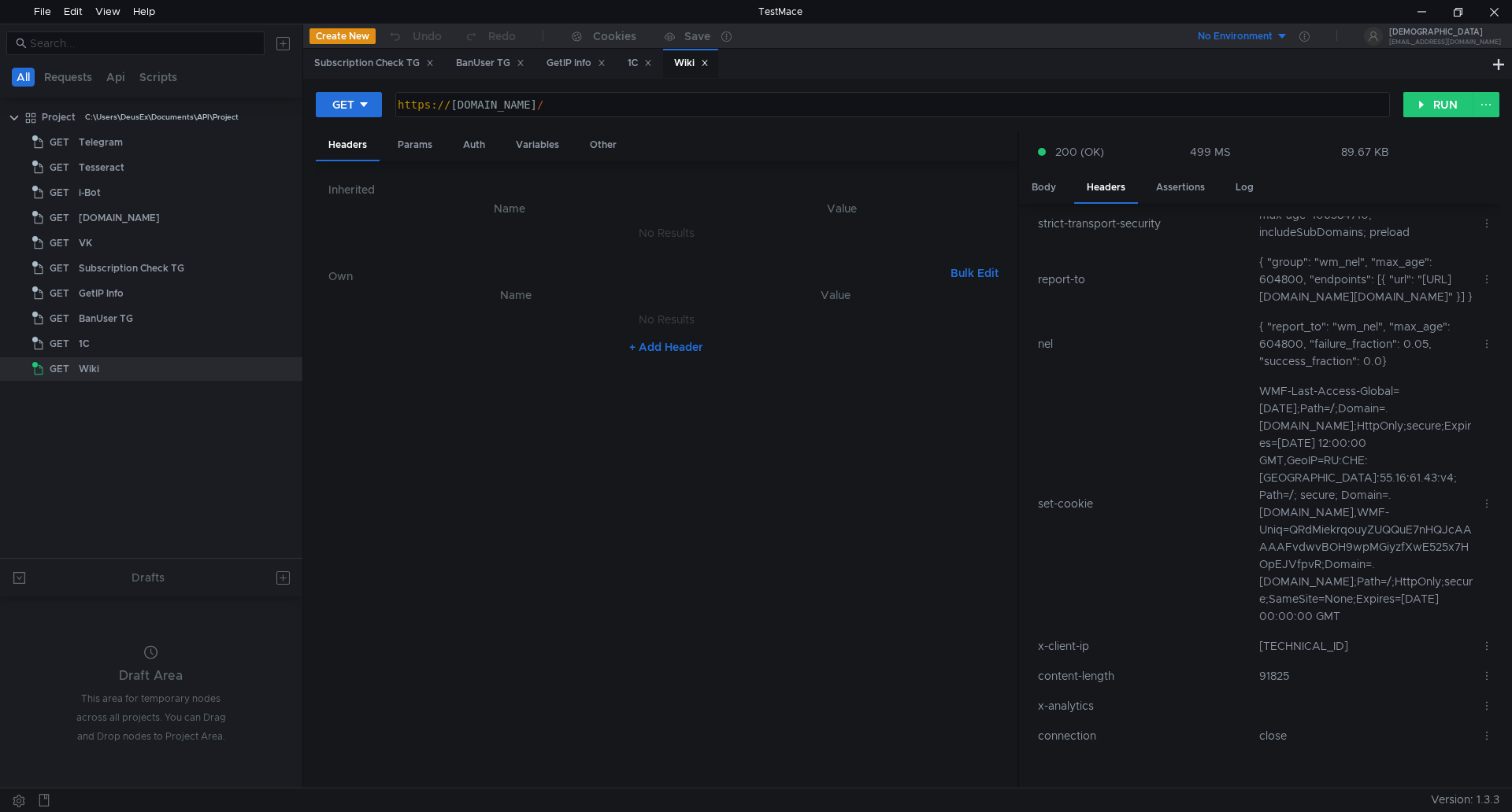
click at [1481, 648] on icon at bounding box center [1487, 646] width 11 height 11
click at [132, 68] on div "Create assertion Assign to variable" at bounding box center [66, 34] width 132 height 66
click at [1482, 652] on div at bounding box center [756, 406] width 1512 height 812
click at [1483, 643] on icon at bounding box center [1487, 646] width 11 height 11
click at [1469, 665] on app-tour-anchor "Create assertion" at bounding box center [1430, 667] width 85 height 14
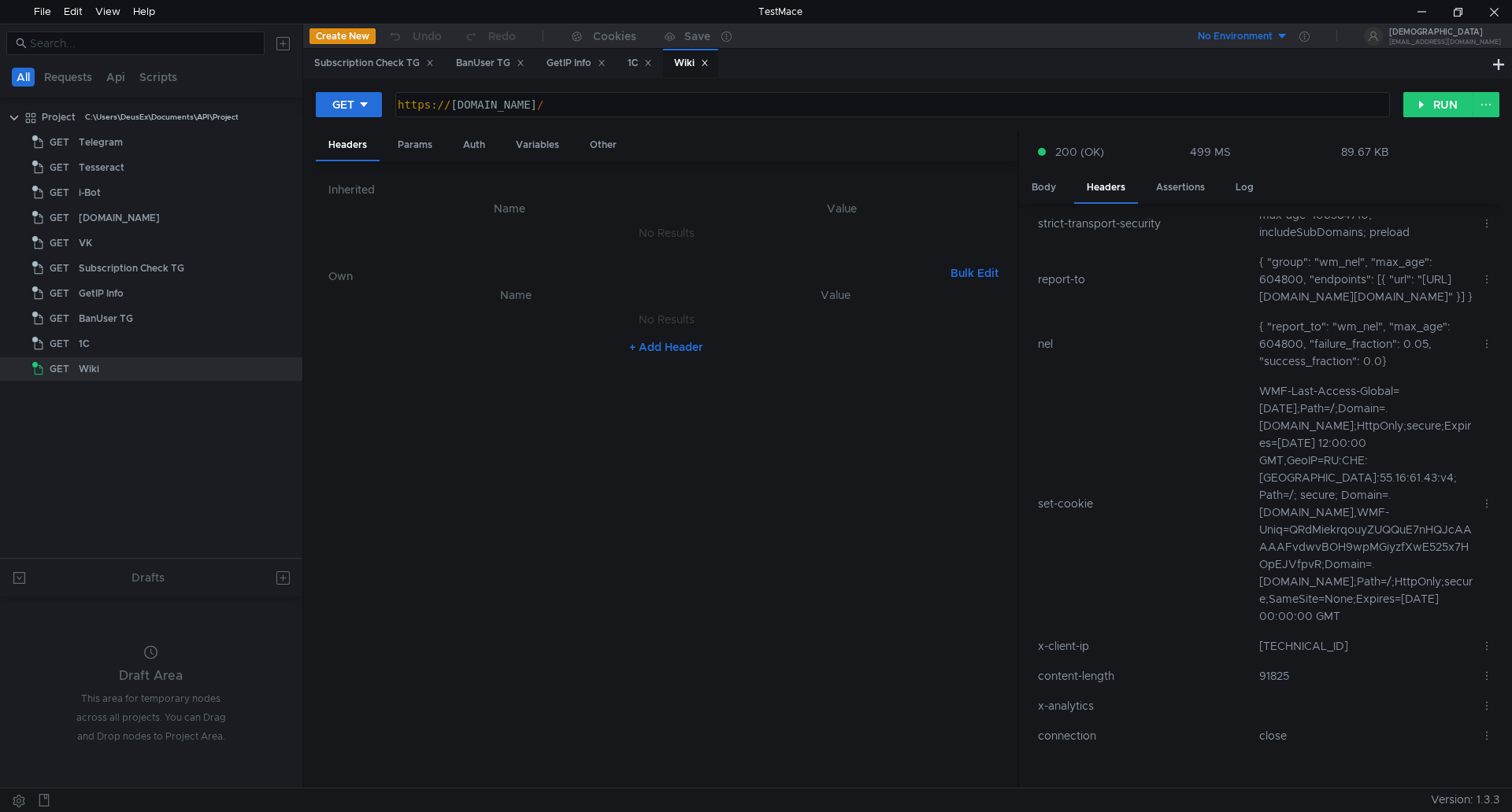
click at [1193, 182] on div at bounding box center [756, 406] width 1512 height 812
click at [1194, 190] on div "Assertions" at bounding box center [1181, 187] width 74 height 29
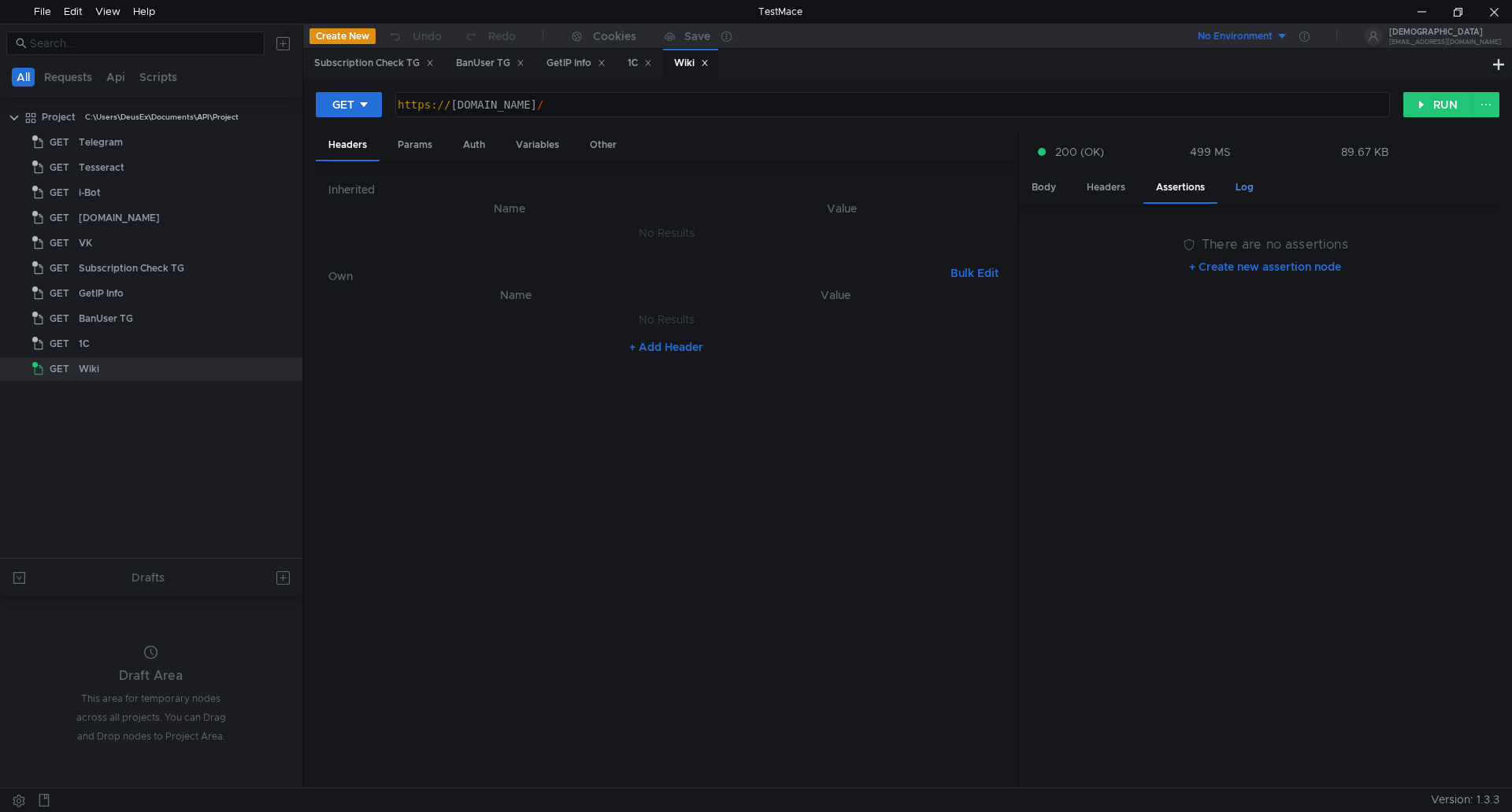
click at [1239, 185] on div "Log" at bounding box center [1245, 187] width 43 height 29
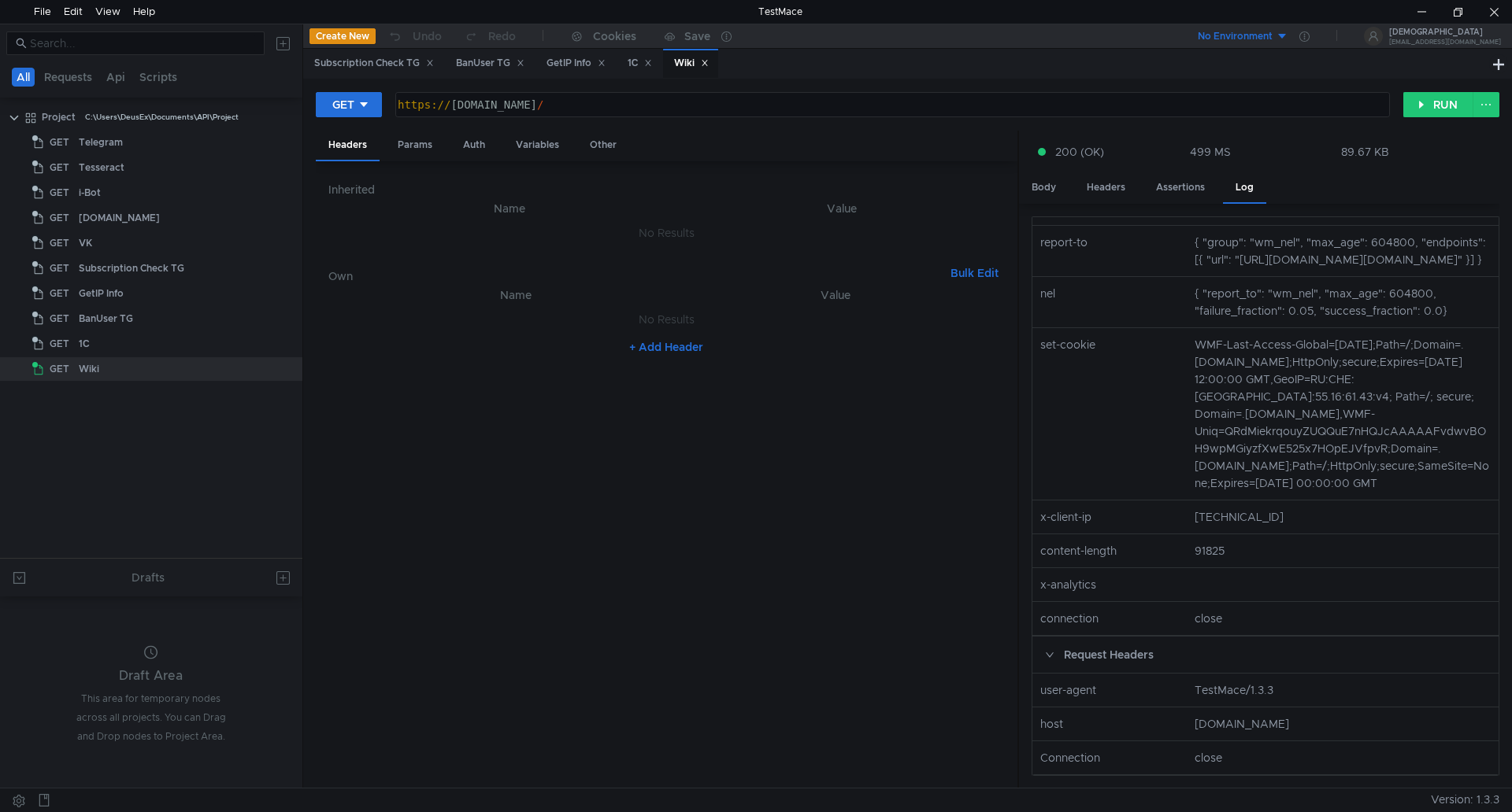
scroll to position [659, 0]
drag, startPoint x: 455, startPoint y: 107, endPoint x: 562, endPoint y: 109, distance: 107.0
click at [562, 109] on div "https:// www.wikipedia.org /" at bounding box center [890, 117] width 993 height 38
type textarea "https://mail.ru/"
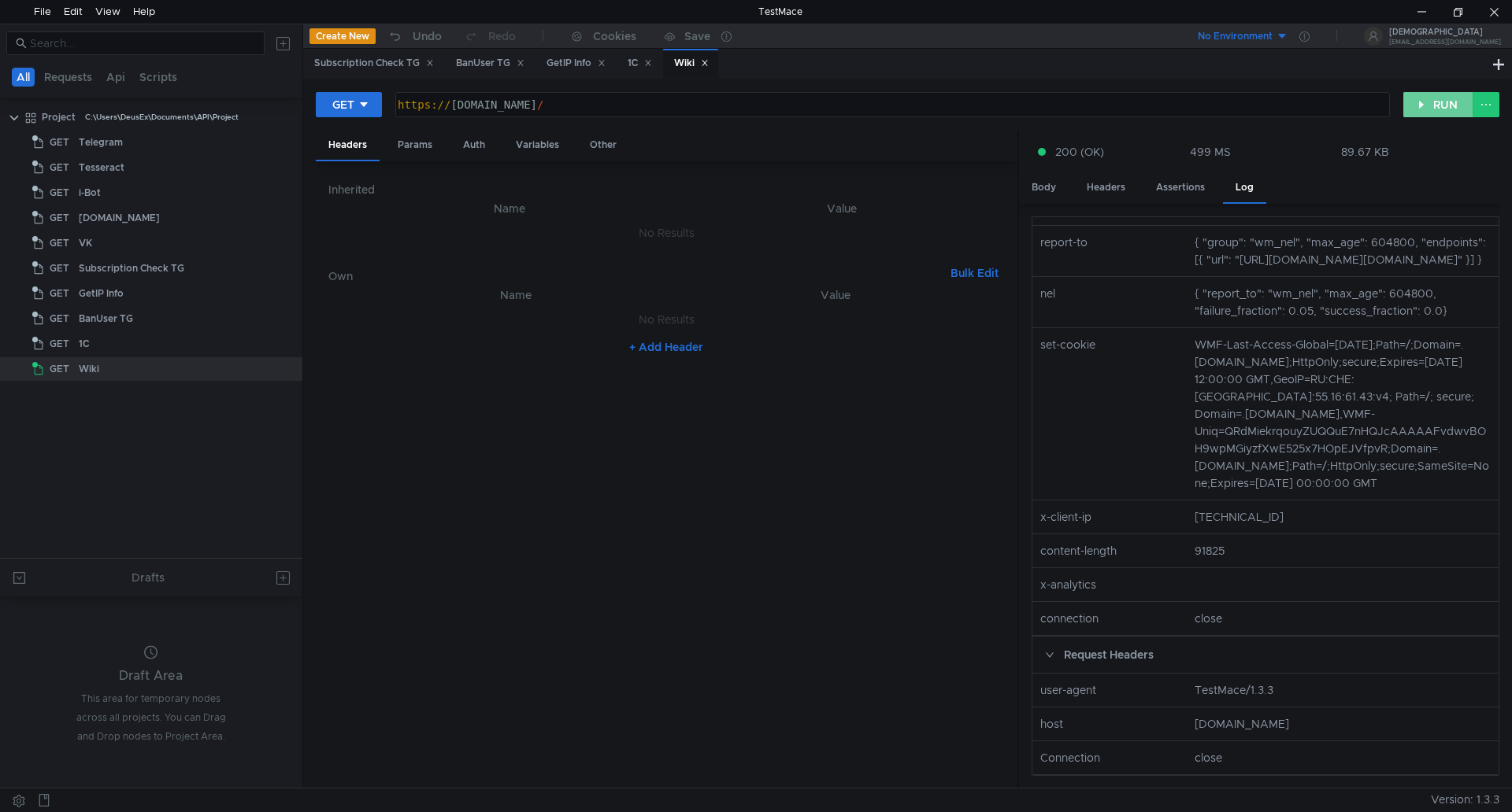
click at [1444, 105] on button "RUN" at bounding box center [1438, 105] width 70 height 25
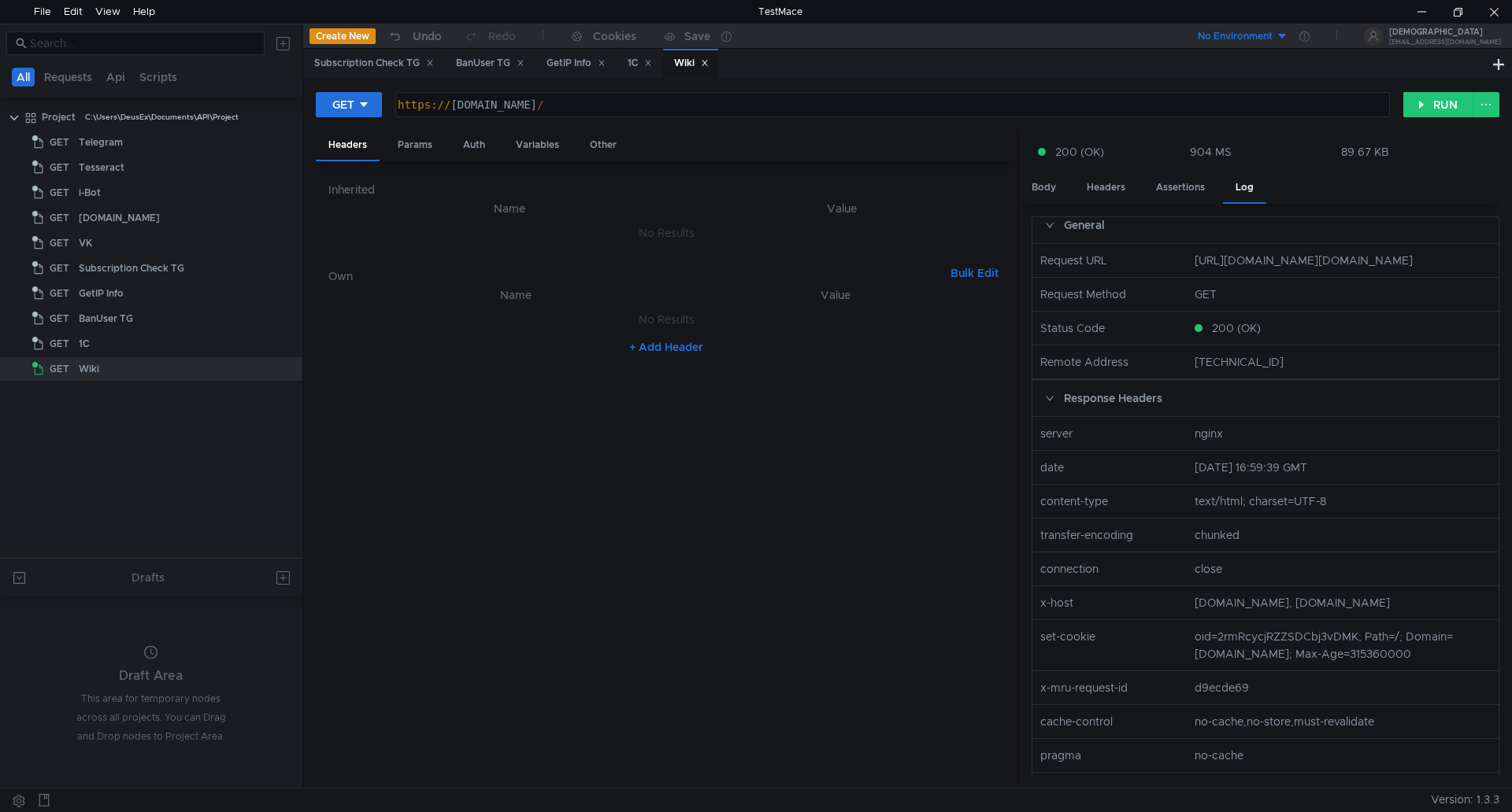
scroll to position [0, 0]
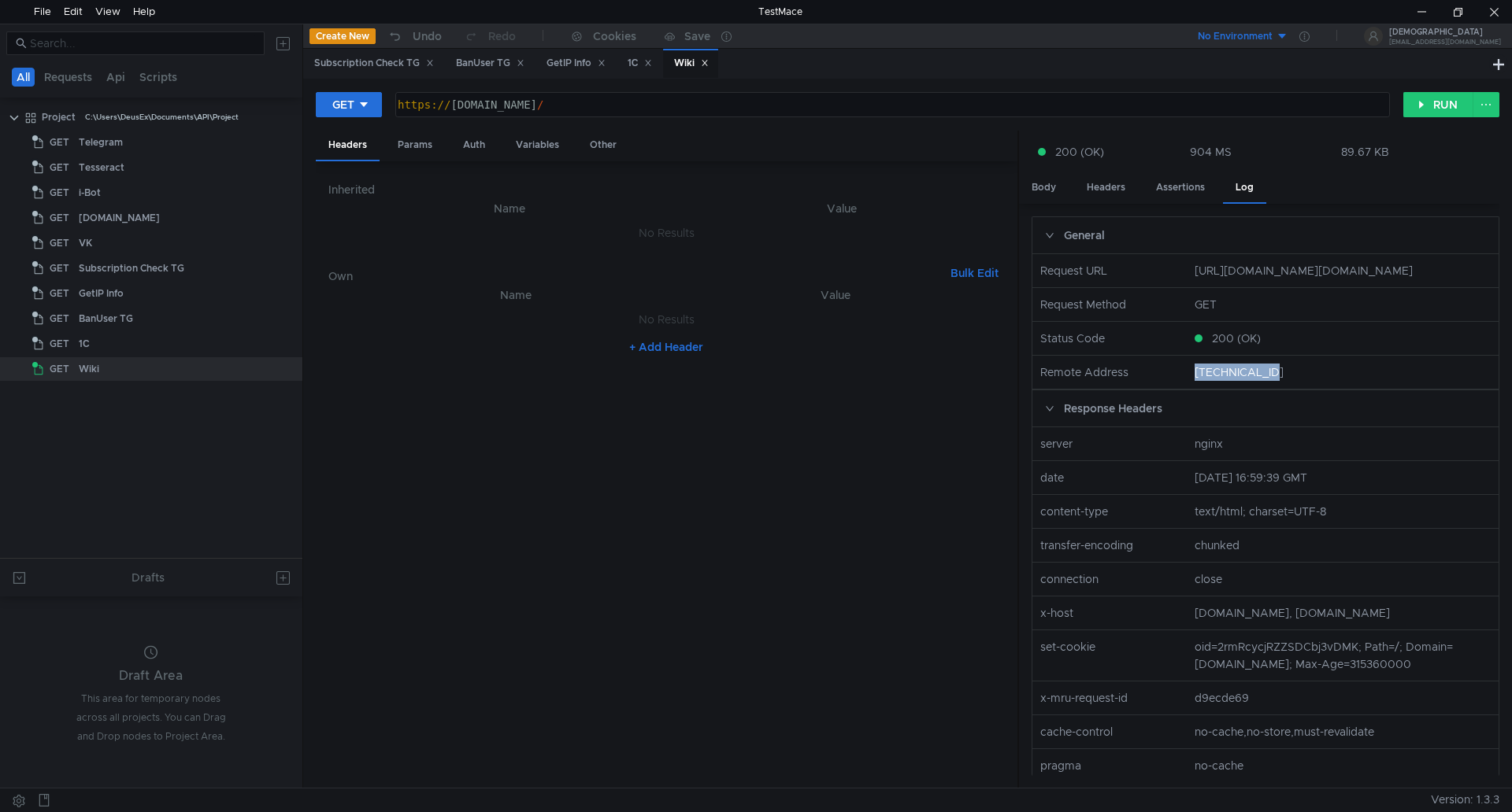
drag, startPoint x: 1194, startPoint y: 457, endPoint x: 1275, endPoint y: 464, distance: 81.3
click at [1275, 381] on nz-col "217.69.139.61" at bounding box center [1343, 372] width 309 height 18
copy nz-col "217.69.139.61"
click at [588, 69] on div "GetIP Info" at bounding box center [576, 64] width 59 height 17
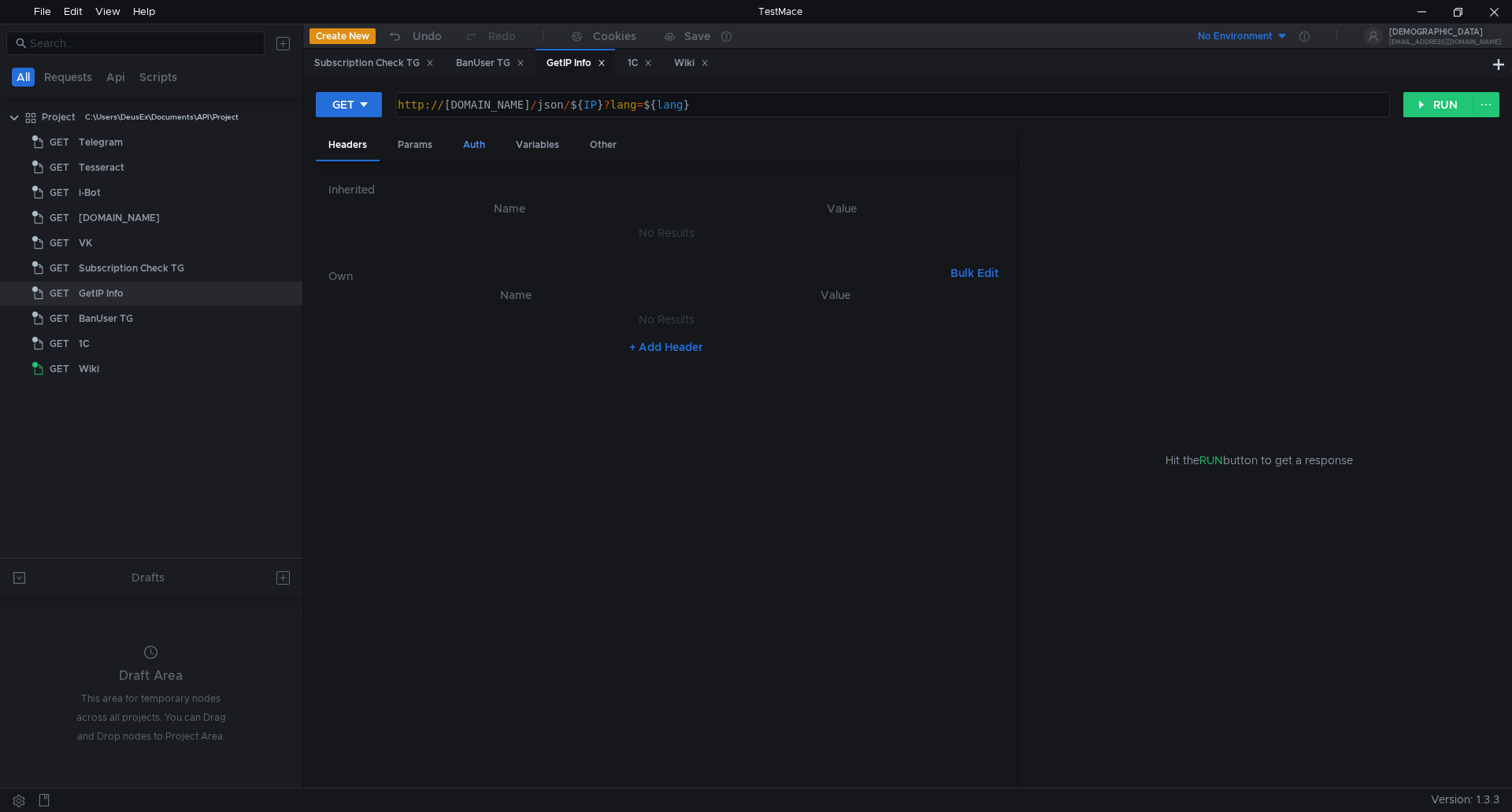
click at [469, 145] on div "Auth" at bounding box center [474, 144] width 47 height 29
click at [536, 140] on div "Variables" at bounding box center [538, 144] width 68 height 29
click at [740, 258] on div "[TECHNICAL_ID]" at bounding box center [801, 266] width 367 height 38
drag, startPoint x: 751, startPoint y: 255, endPoint x: 486, endPoint y: 251, distance: 265.0
click at [487, 251] on tr "IP הההההההההההההההההההההההההההההההההההההההההההההההההההההההההההההההההההההההההההה…" at bounding box center [666, 253] width 676 height 38
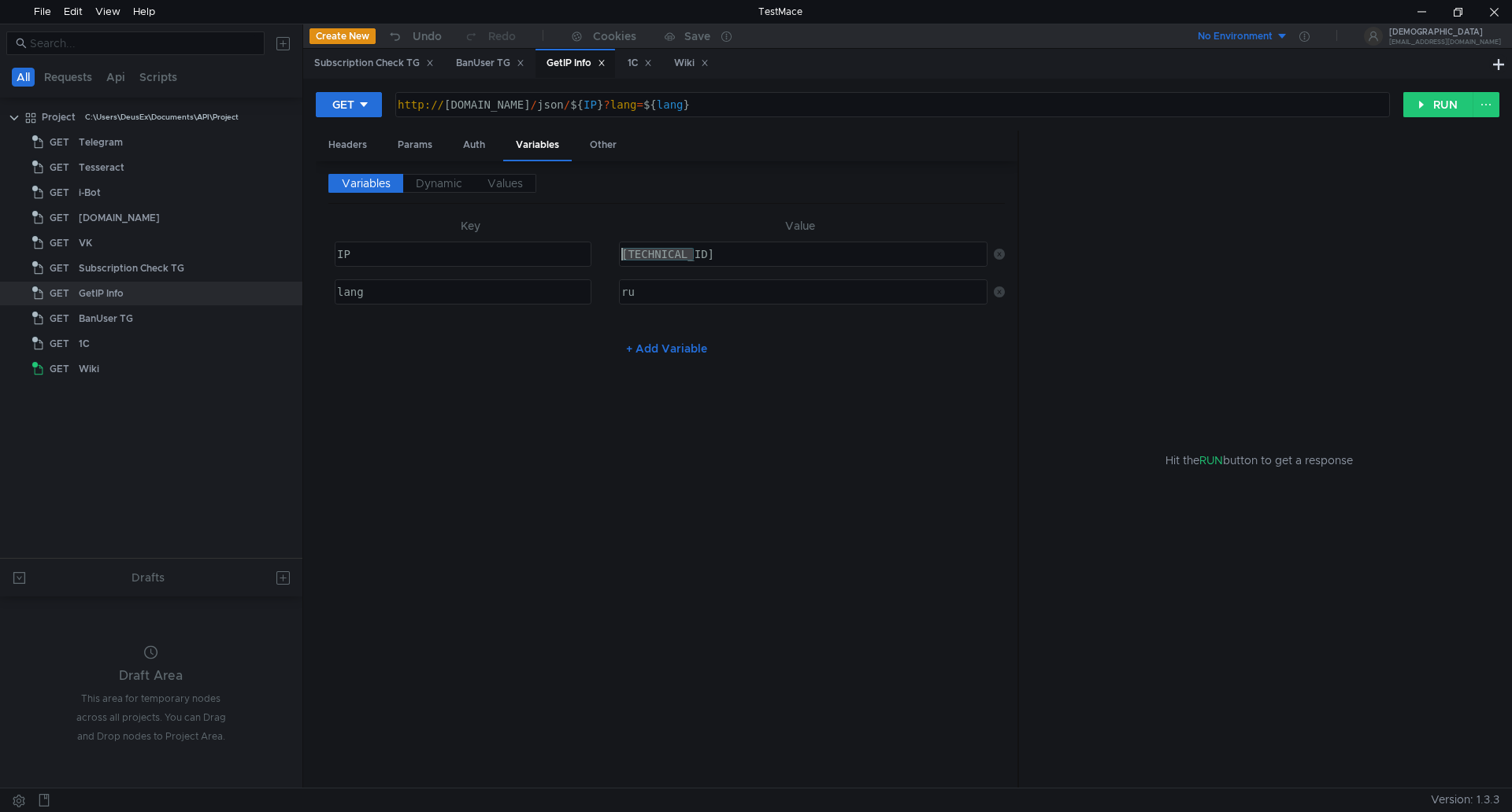
paste textarea "217.69.139.61"
type textarea "217.69.139.61"
click at [1445, 94] on button "RUN" at bounding box center [1438, 105] width 70 height 25
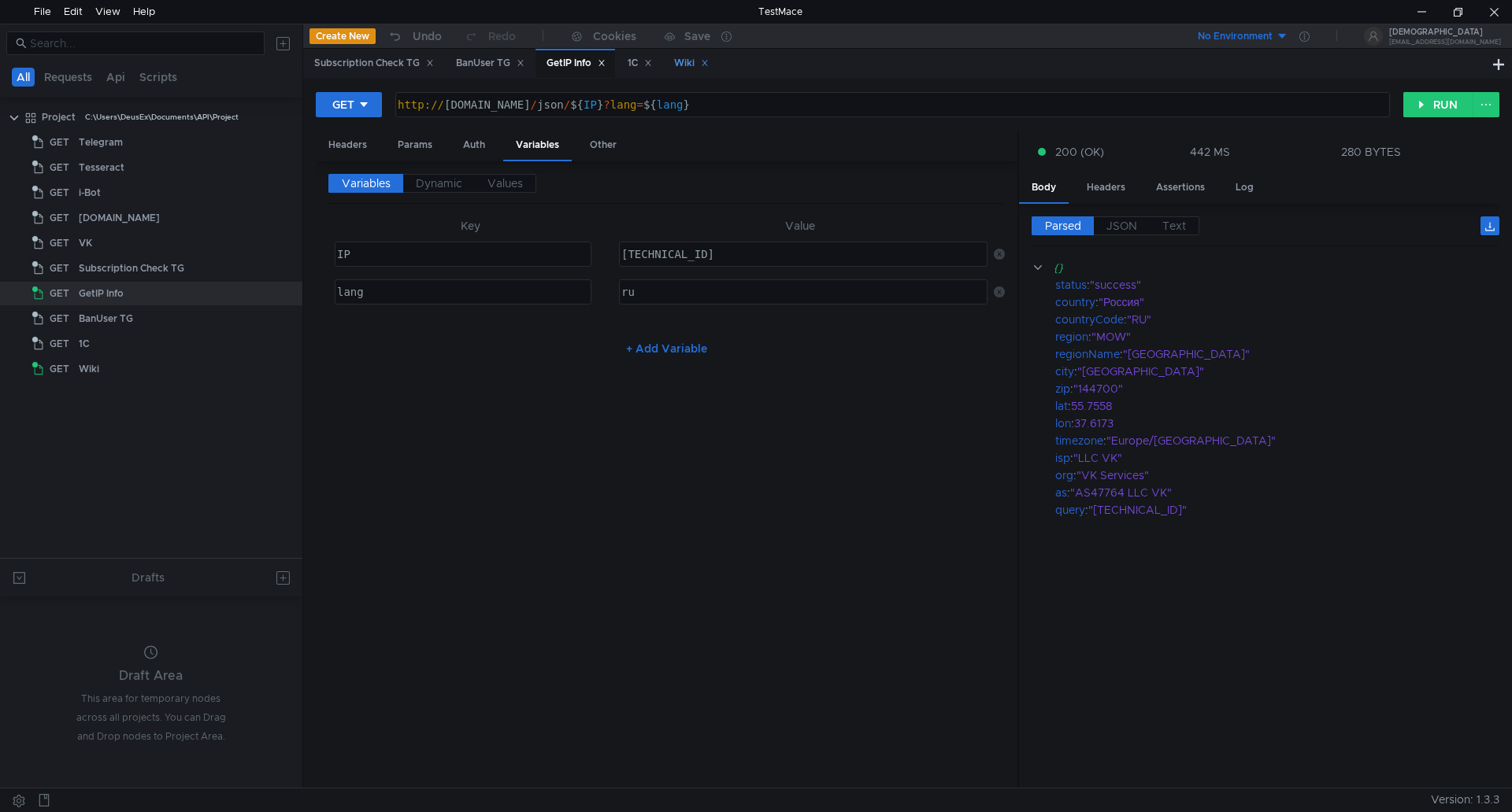
click at [690, 65] on div "Wiki" at bounding box center [690, 64] width 34 height 17
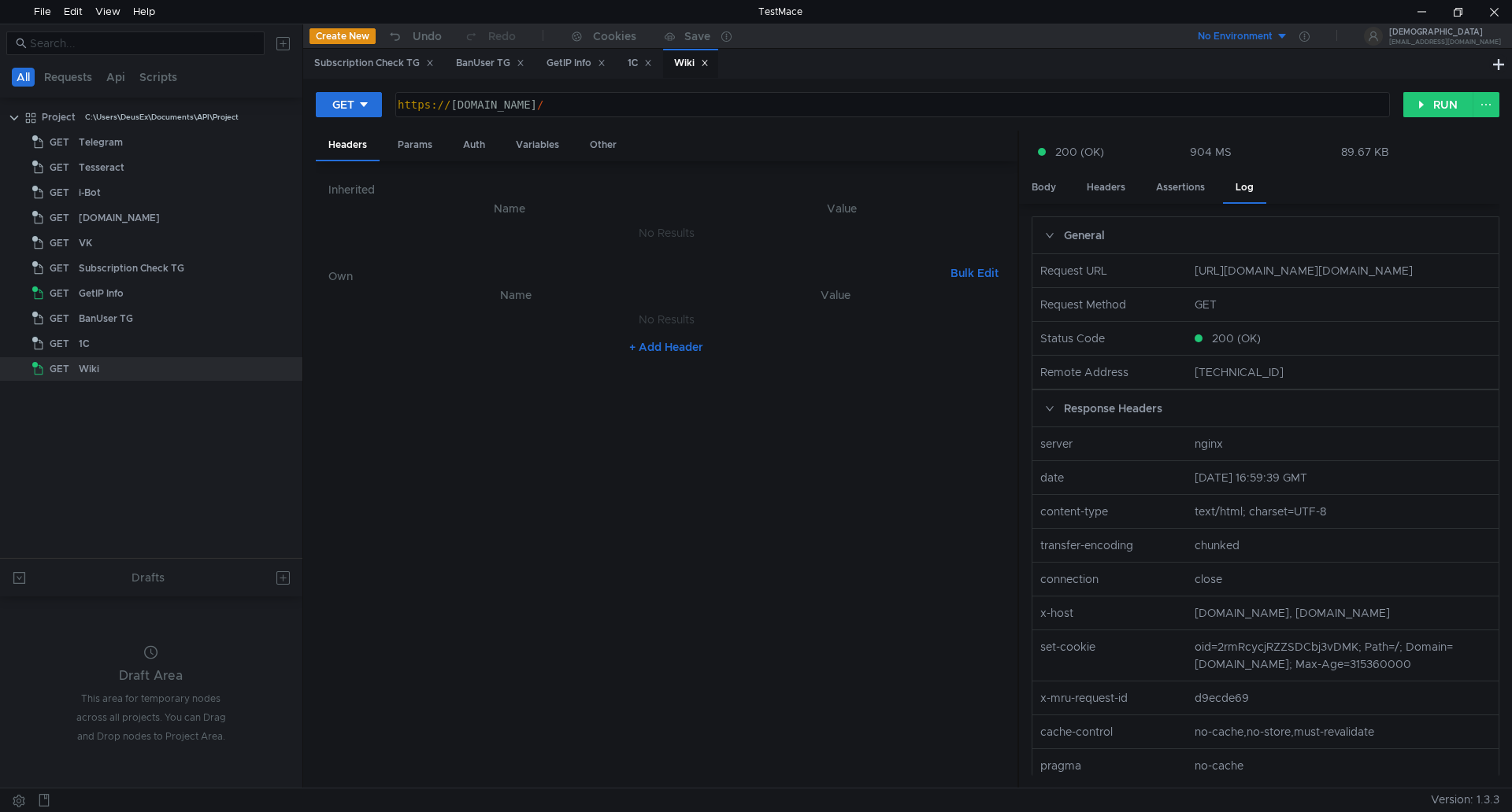
click at [431, 237] on td "No Results" at bounding box center [666, 233] width 676 height 30
click at [415, 31] on div "Undo" at bounding box center [427, 36] width 29 height 18
click at [420, 38] on div "Undo" at bounding box center [427, 36] width 29 height 18
click at [1444, 105] on button "RUN" at bounding box center [1438, 105] width 70 height 25
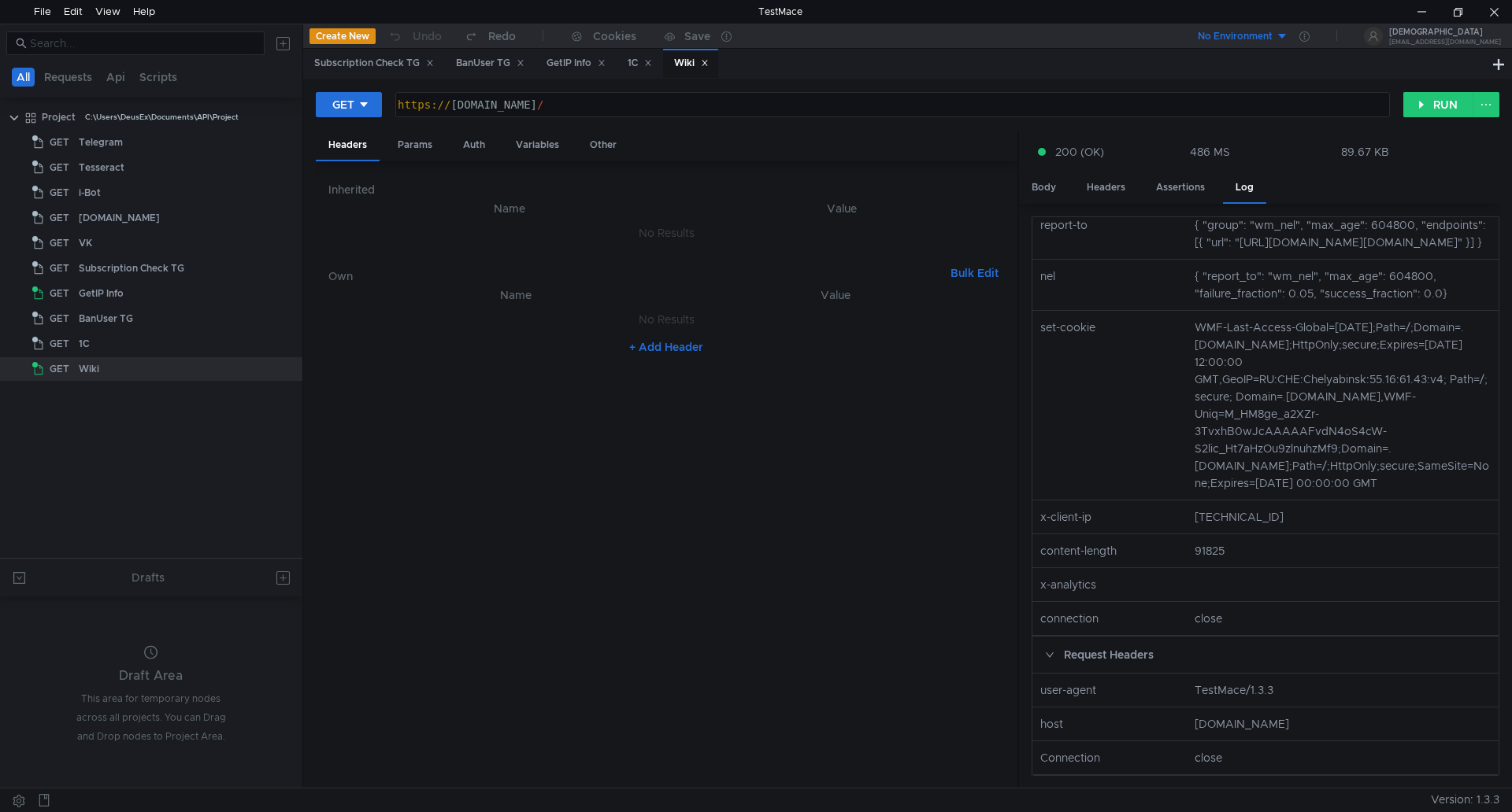
scroll to position [677, 0]
drag, startPoint x: 1097, startPoint y: 526, endPoint x: 1042, endPoint y: 521, distance: 55.2
click at [1042, 521] on nz-row "x-client-ip 94.181.46.216" at bounding box center [1265, 517] width 478 height 34
copy nz-col "x-client-ip"
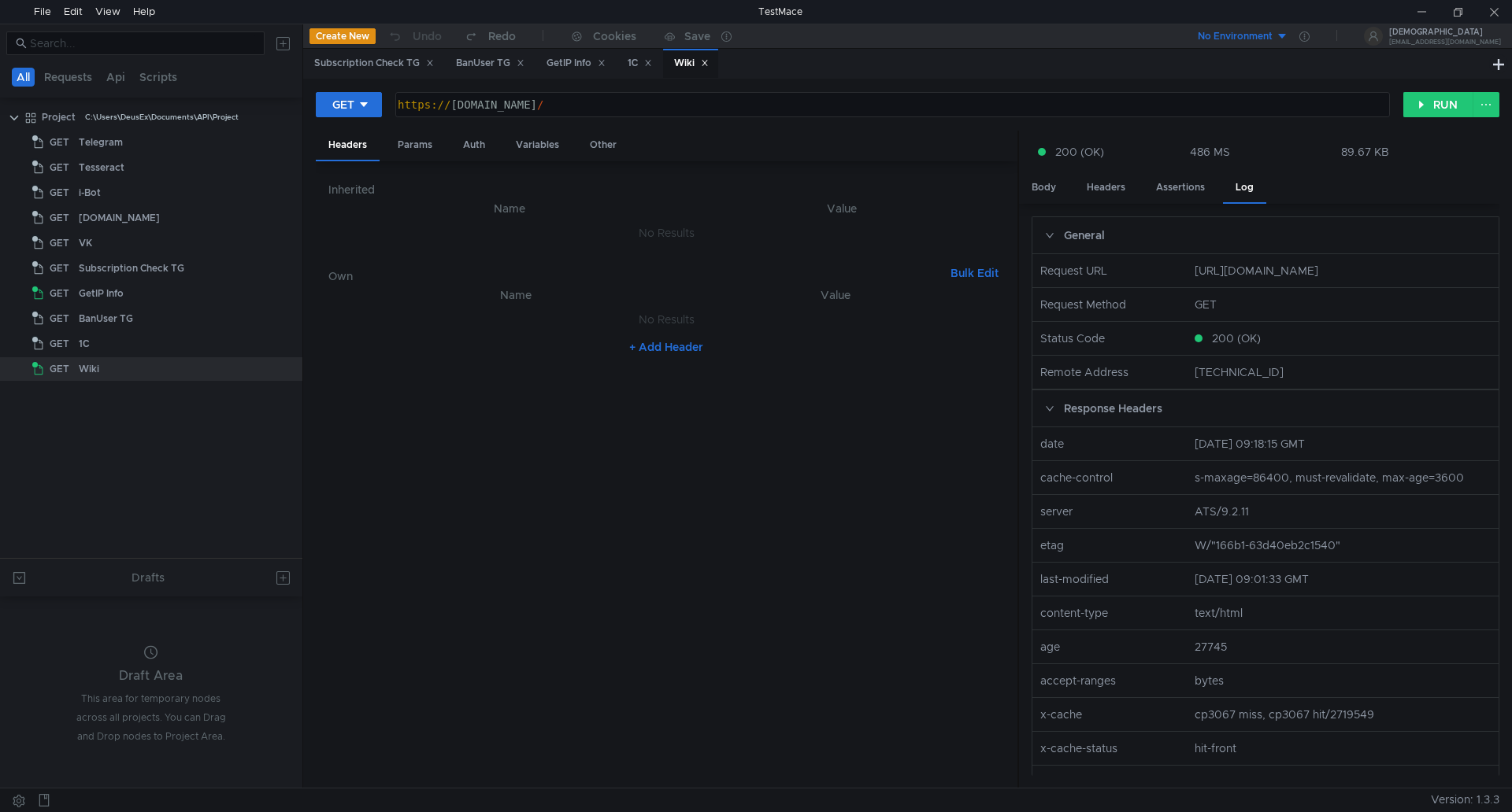
scroll to position [677, 0]
